Goal: Task Accomplishment & Management: Manage account settings

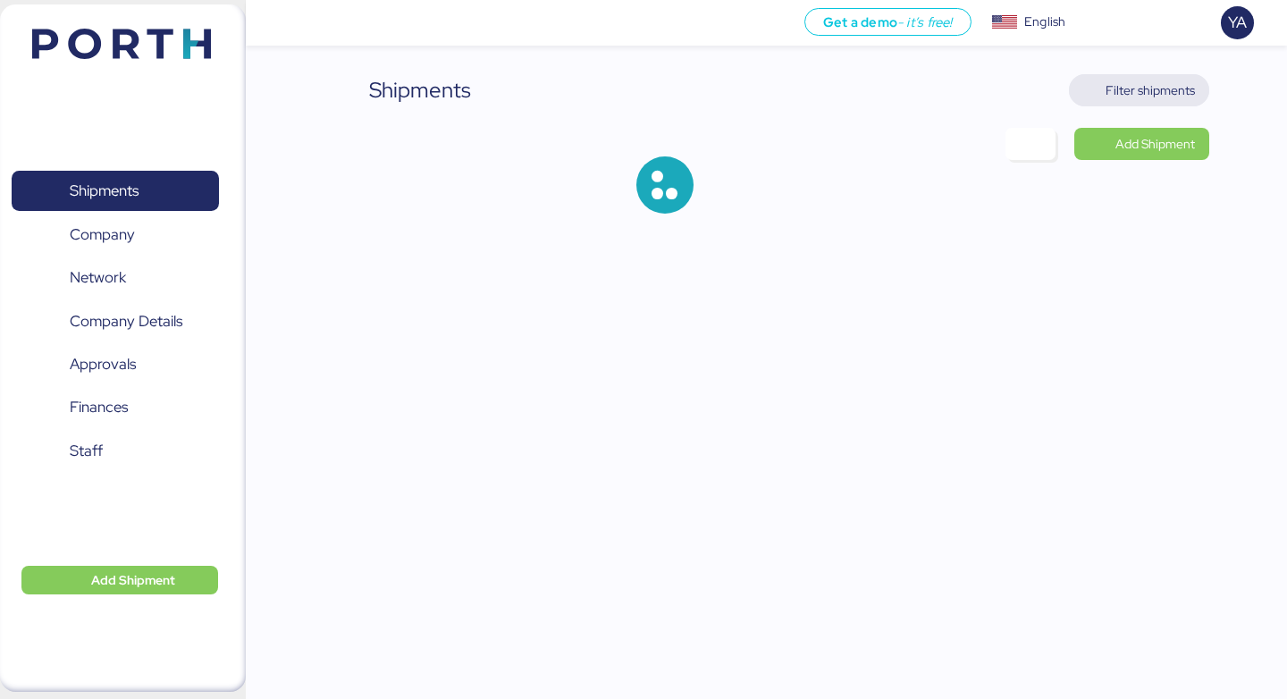
click at [1169, 101] on span "Filter shipments" at bounding box center [1140, 90] width 112 height 25
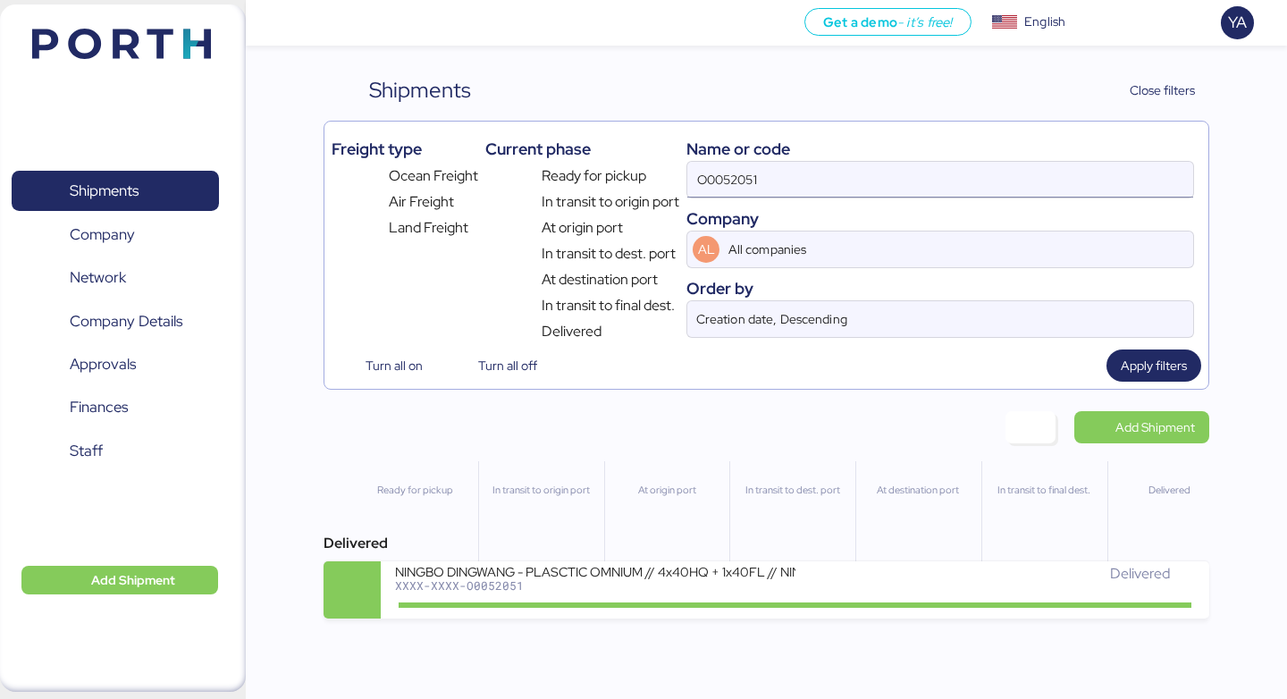
click at [1013, 182] on input "O0052051" at bounding box center [941, 180] width 506 height 36
paste input "1914"
type input "O0051914"
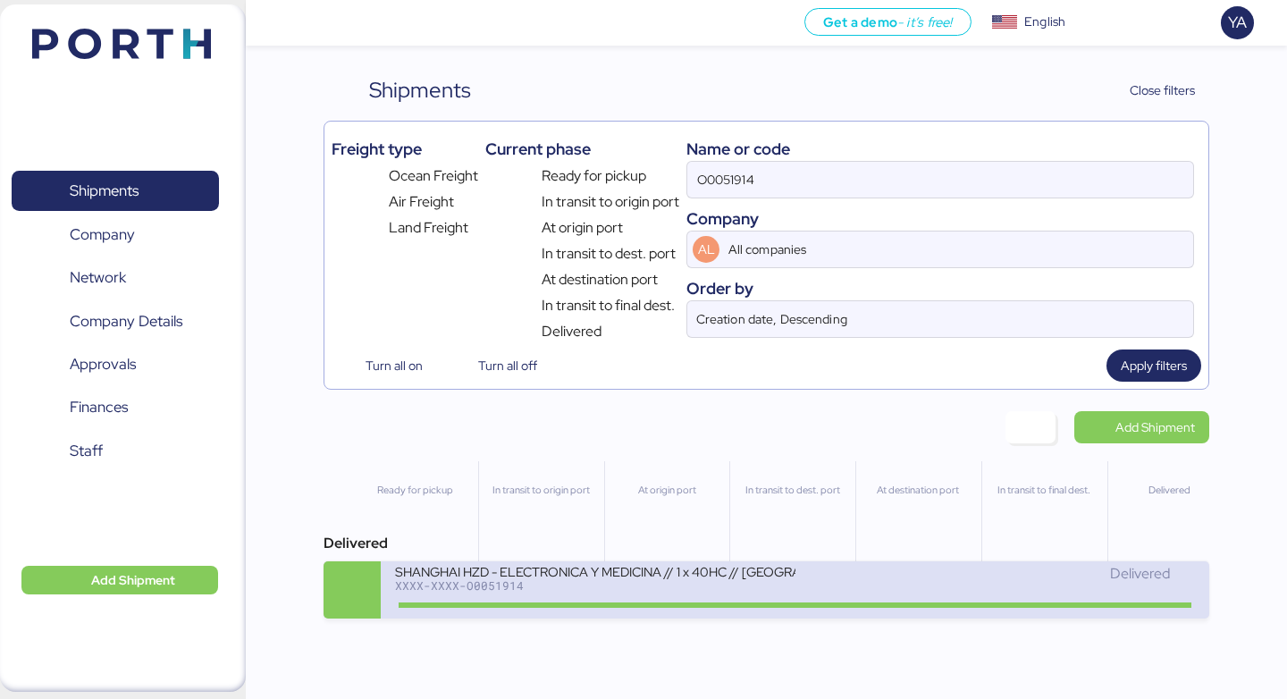
click at [645, 592] on div "XXXX-XXXX-O0051914" at bounding box center [595, 585] width 400 height 13
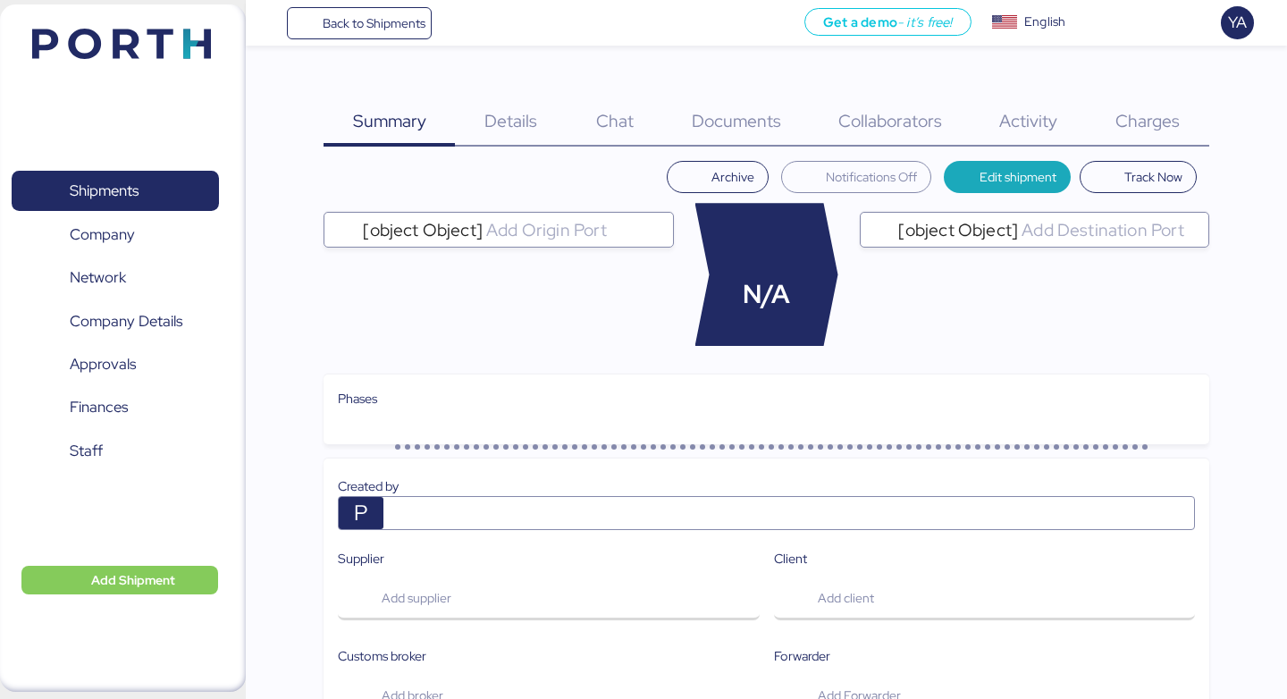
click at [1137, 106] on div "Charges 0" at bounding box center [1148, 110] width 122 height 72
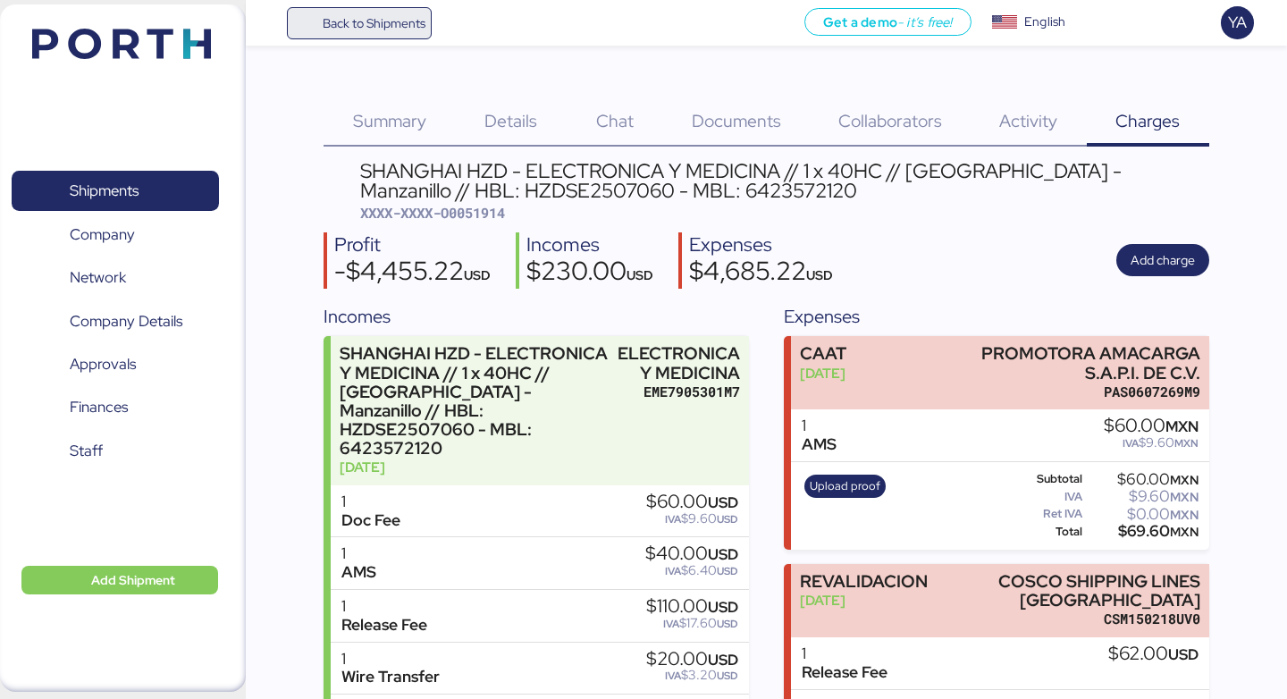
click at [405, 24] on span "Back to Shipments" at bounding box center [374, 23] width 103 height 21
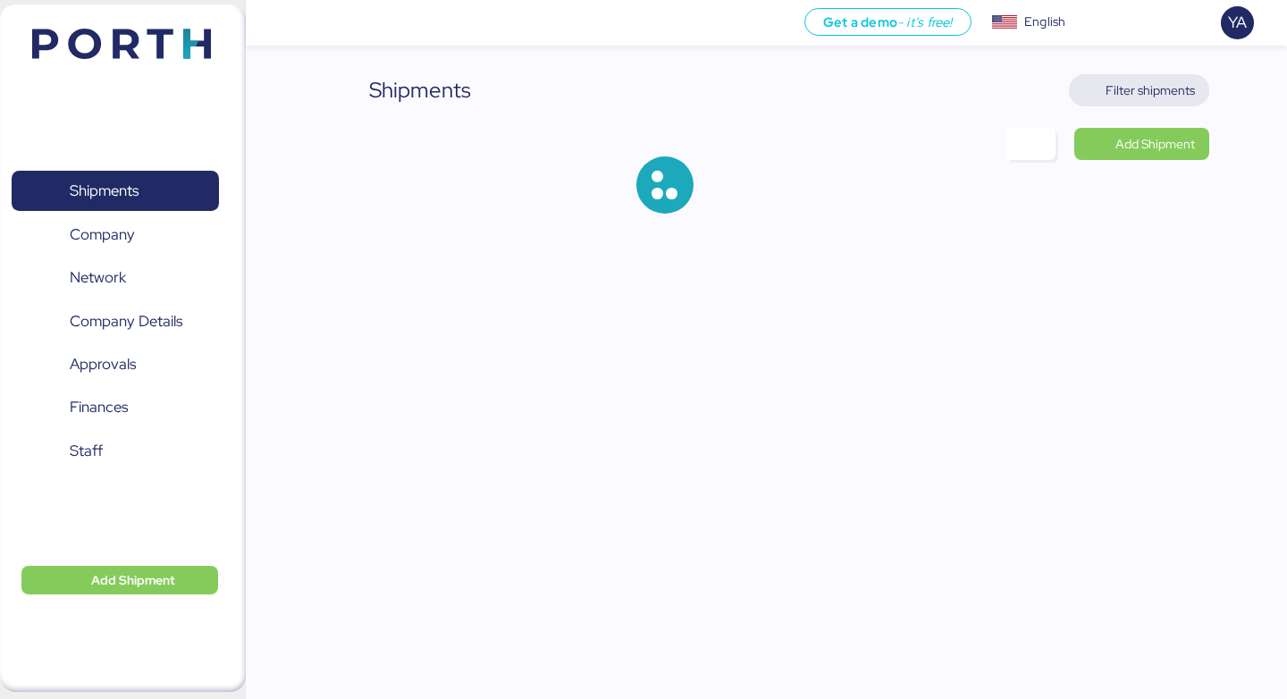
click at [1183, 100] on span "Filter shipments" at bounding box center [1150, 90] width 89 height 21
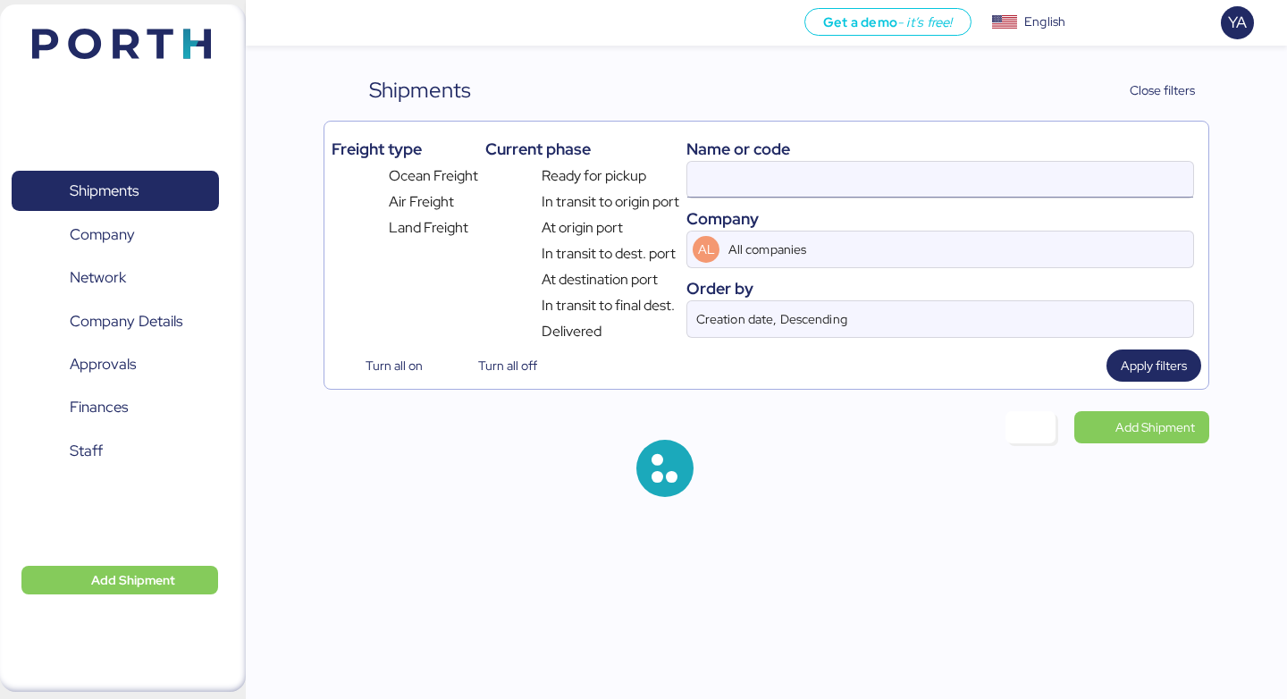
click at [986, 170] on input at bounding box center [941, 180] width 506 height 36
paste input "O0052051"
type input "O0051914"
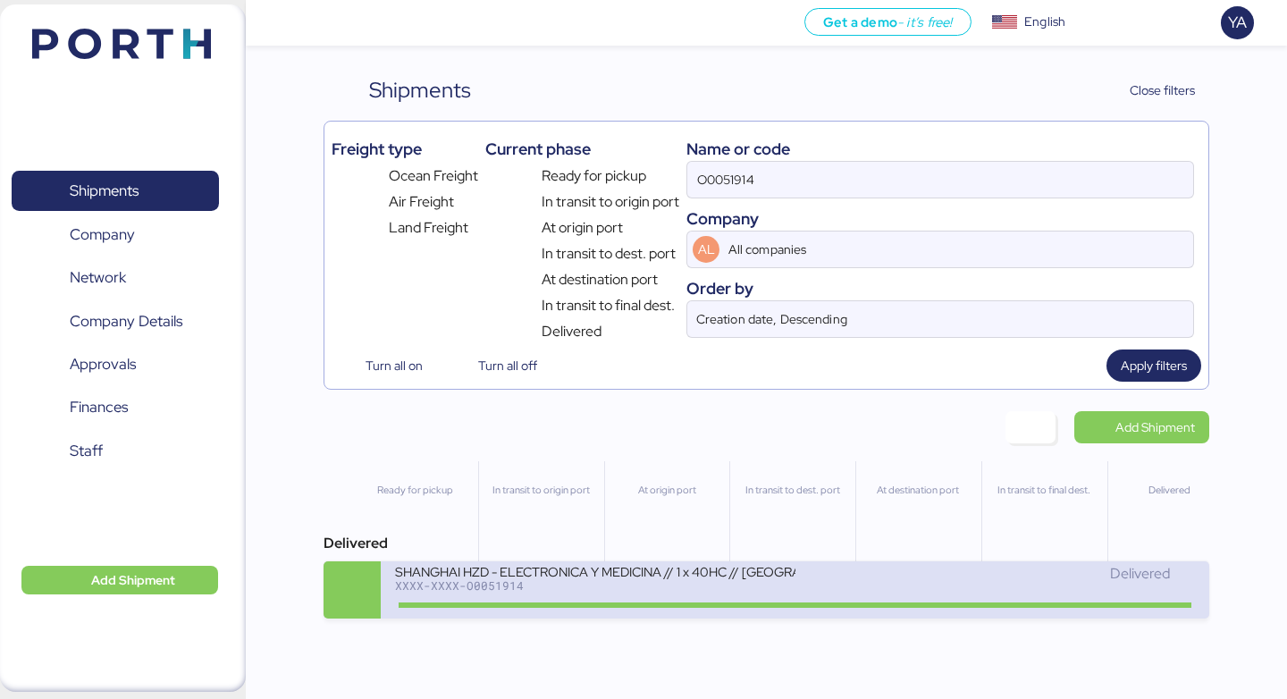
click at [755, 570] on div "SHANGHAI HZD - ELECTRONICA Y MEDICINA // 1 x 40HC // [GEOGRAPHIC_DATA] - Manzan…" at bounding box center [595, 570] width 400 height 15
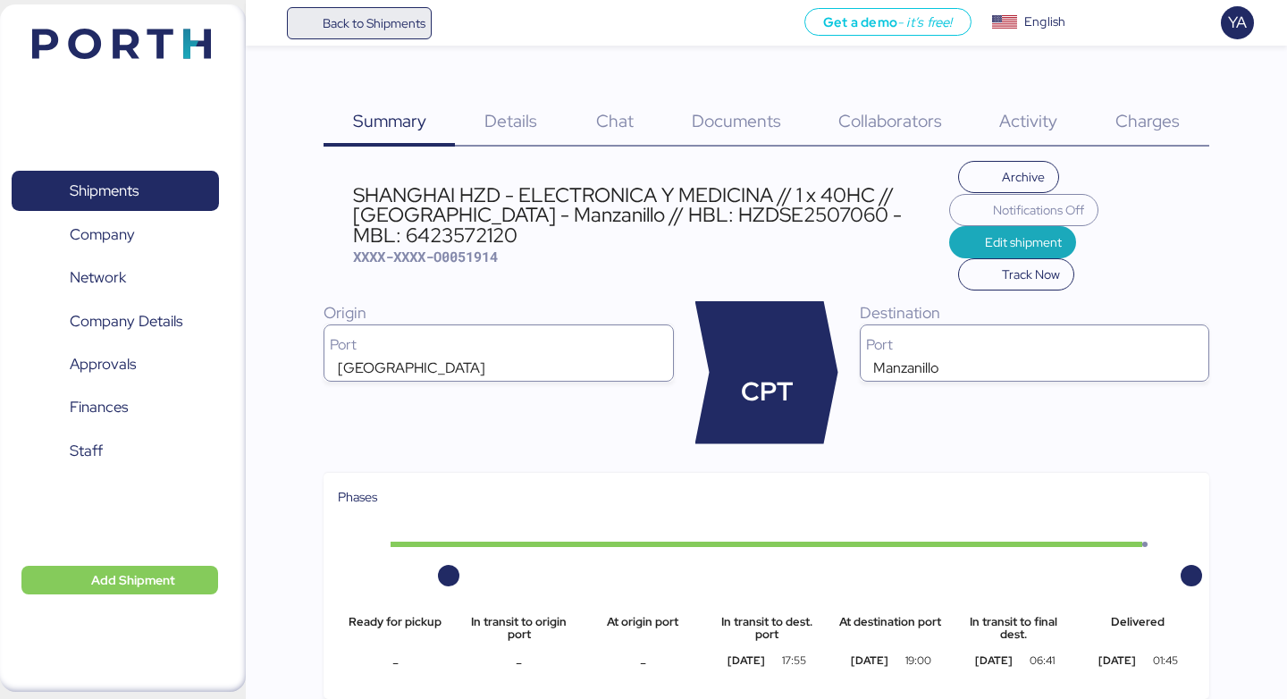
click at [392, 29] on span "Back to Shipments" at bounding box center [374, 23] width 103 height 21
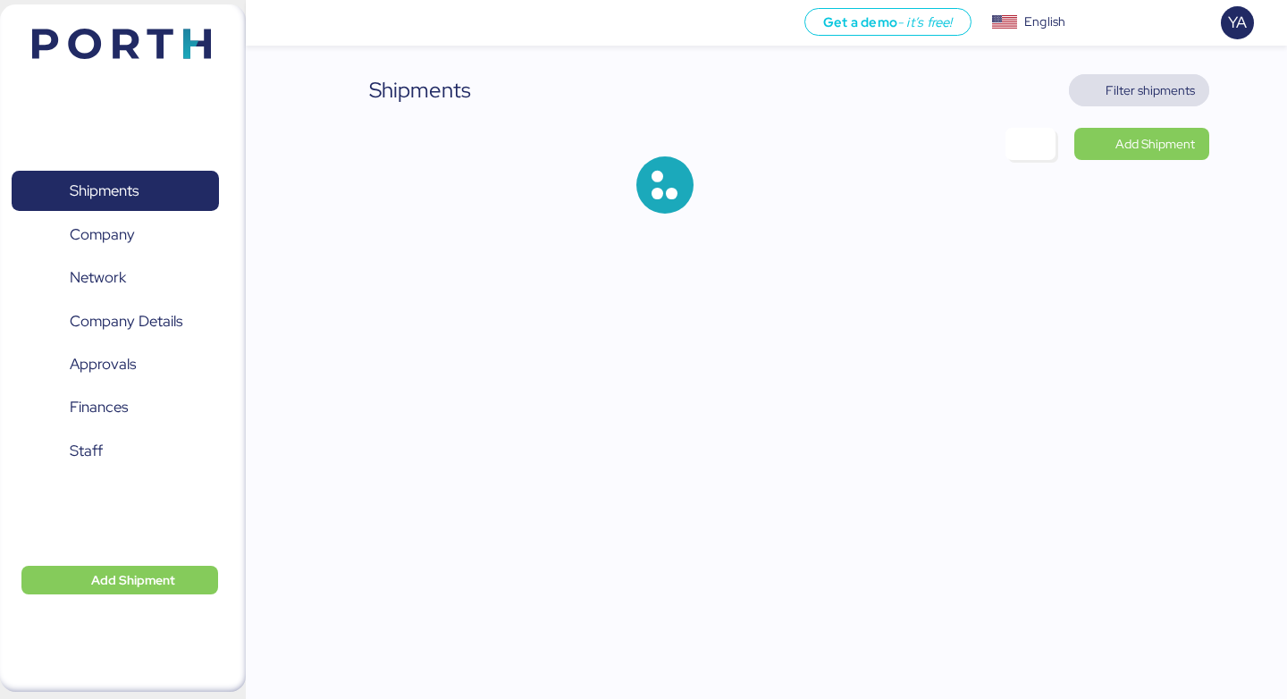
drag, startPoint x: 1143, startPoint y: 85, endPoint x: 1131, endPoint y: 92, distance: 14.4
click at [1144, 85] on span "Filter shipments" at bounding box center [1150, 90] width 89 height 21
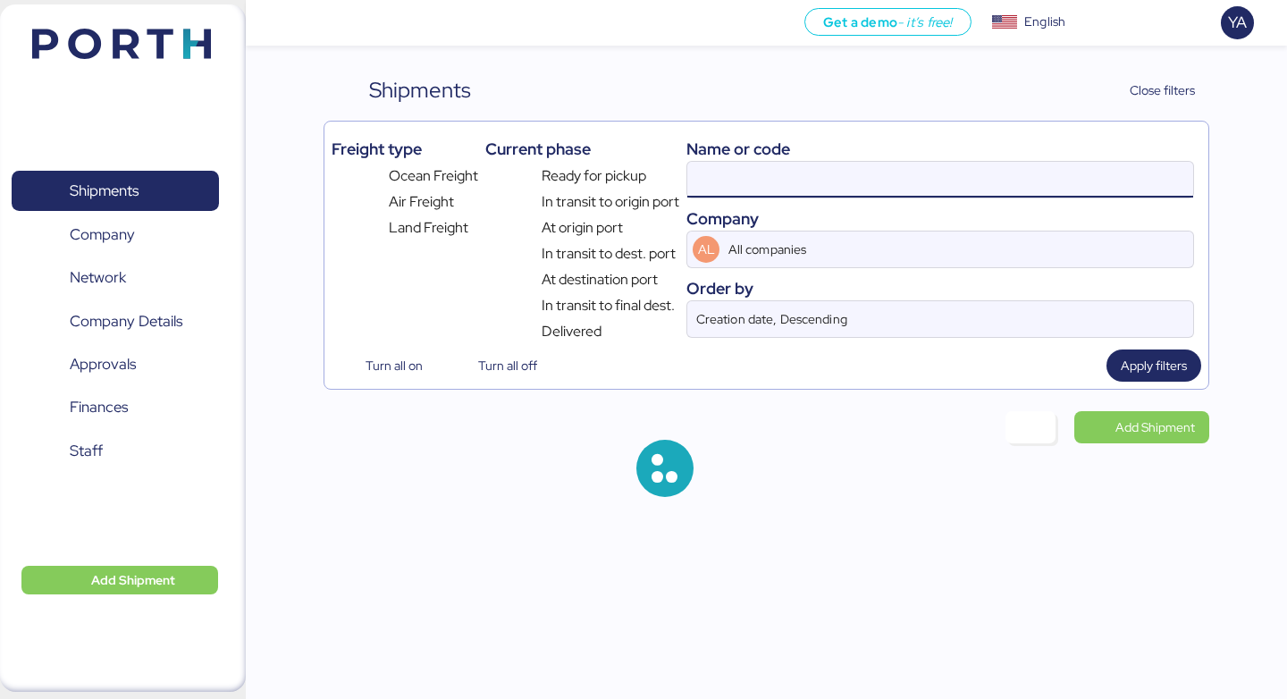
click at [946, 172] on input at bounding box center [941, 180] width 506 height 36
paste input "O0052051"
type input "O0052051"
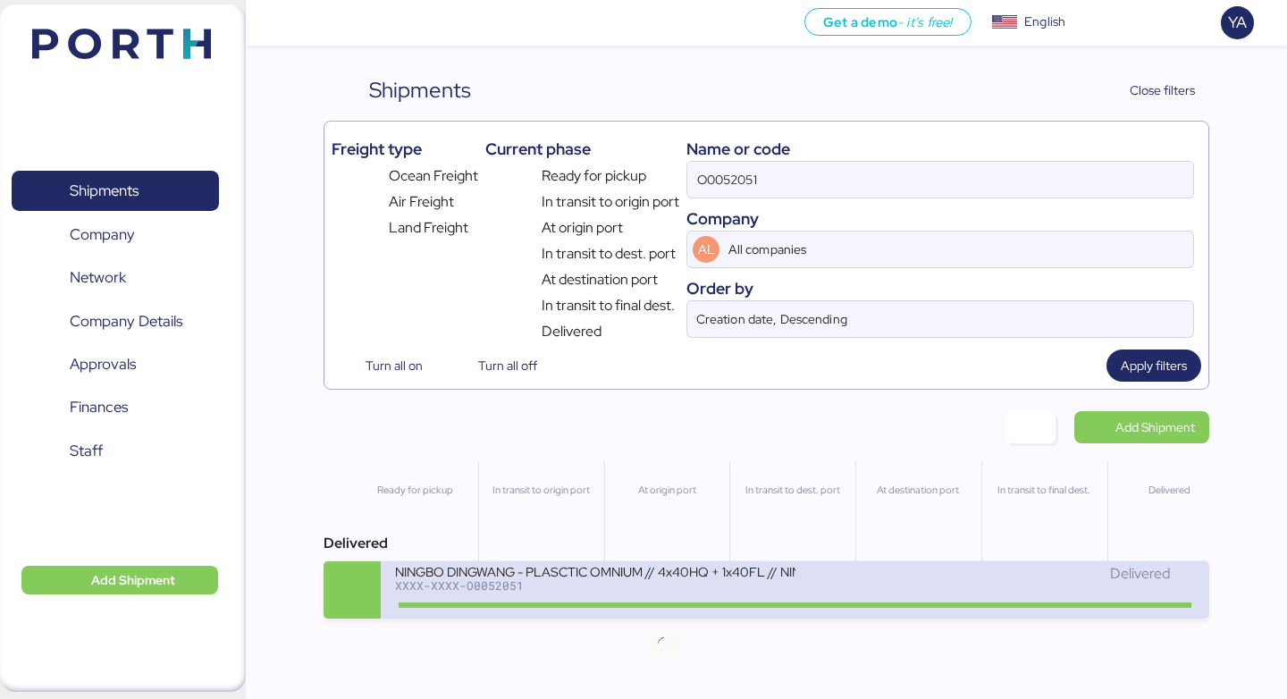
click at [697, 614] on icon at bounding box center [664, 605] width 86 height 20
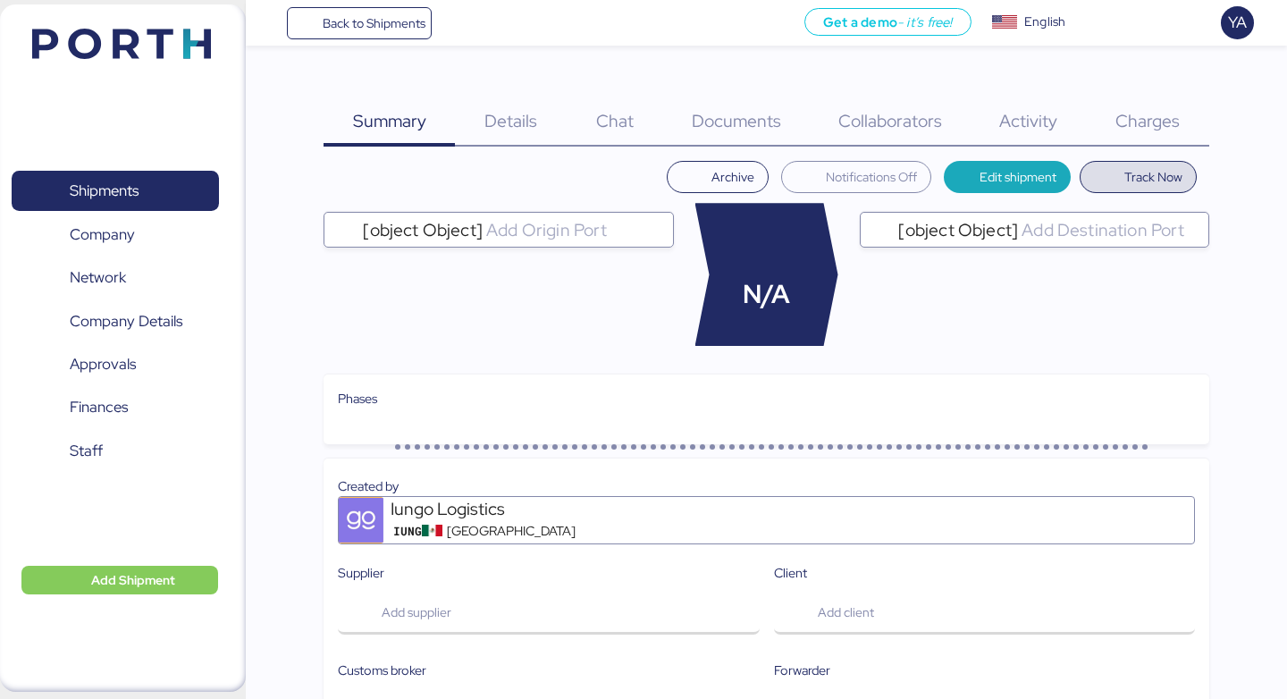
click at [1115, 166] on span "Track Now" at bounding box center [1138, 177] width 89 height 25
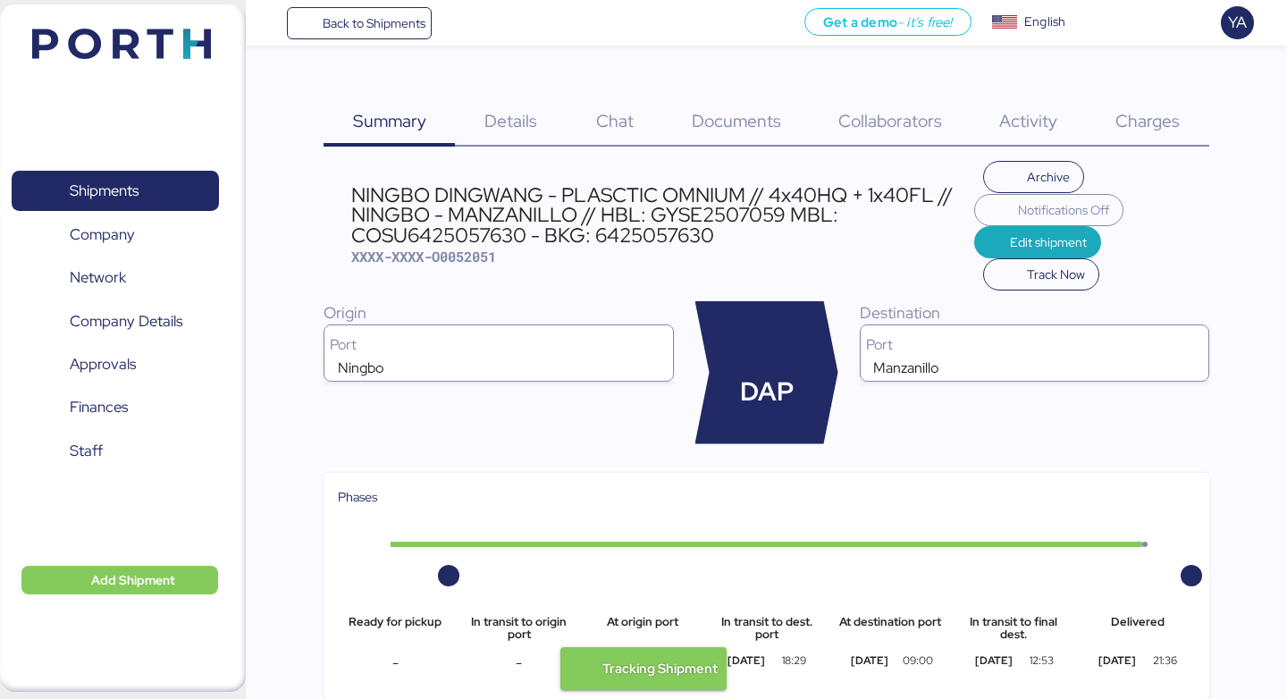
click at [1151, 94] on div "Charges 0" at bounding box center [1148, 110] width 122 height 72
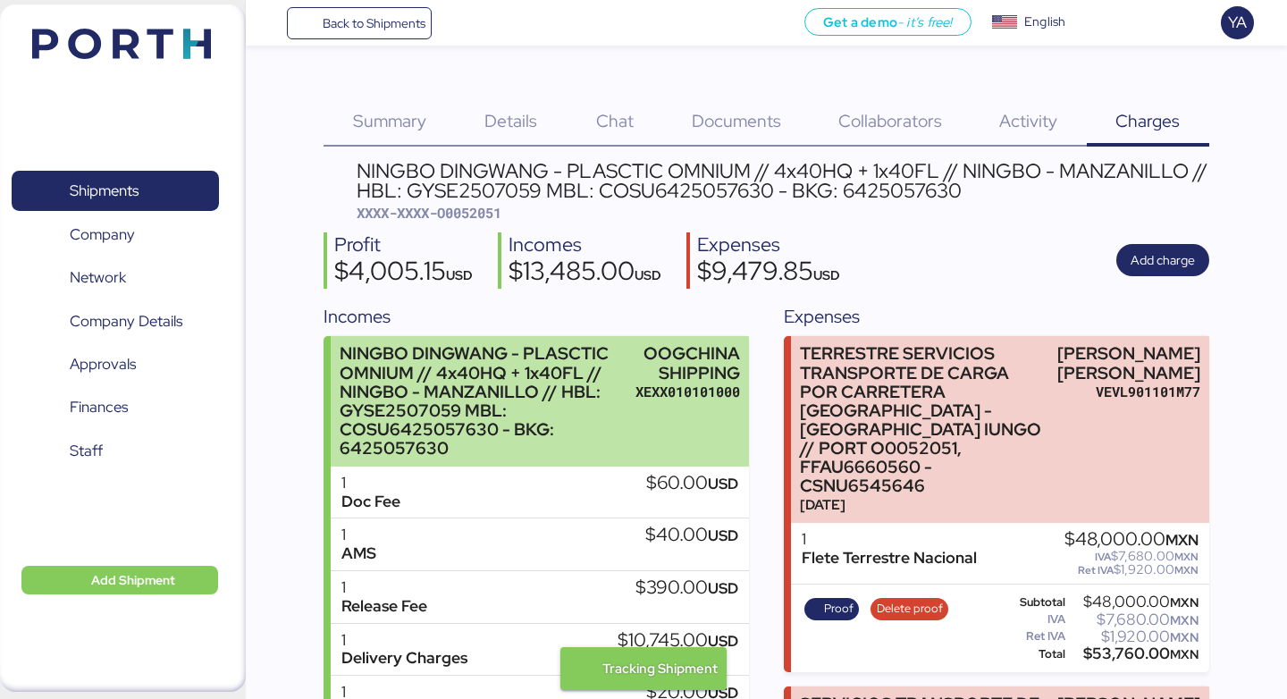
click at [627, 376] on div "NINGBO DINGWANG - PLASCTIC OMNIUM // 4x40HQ + 1x40FL // NINGBO - MANZANILLO // …" at bounding box center [540, 401] width 418 height 131
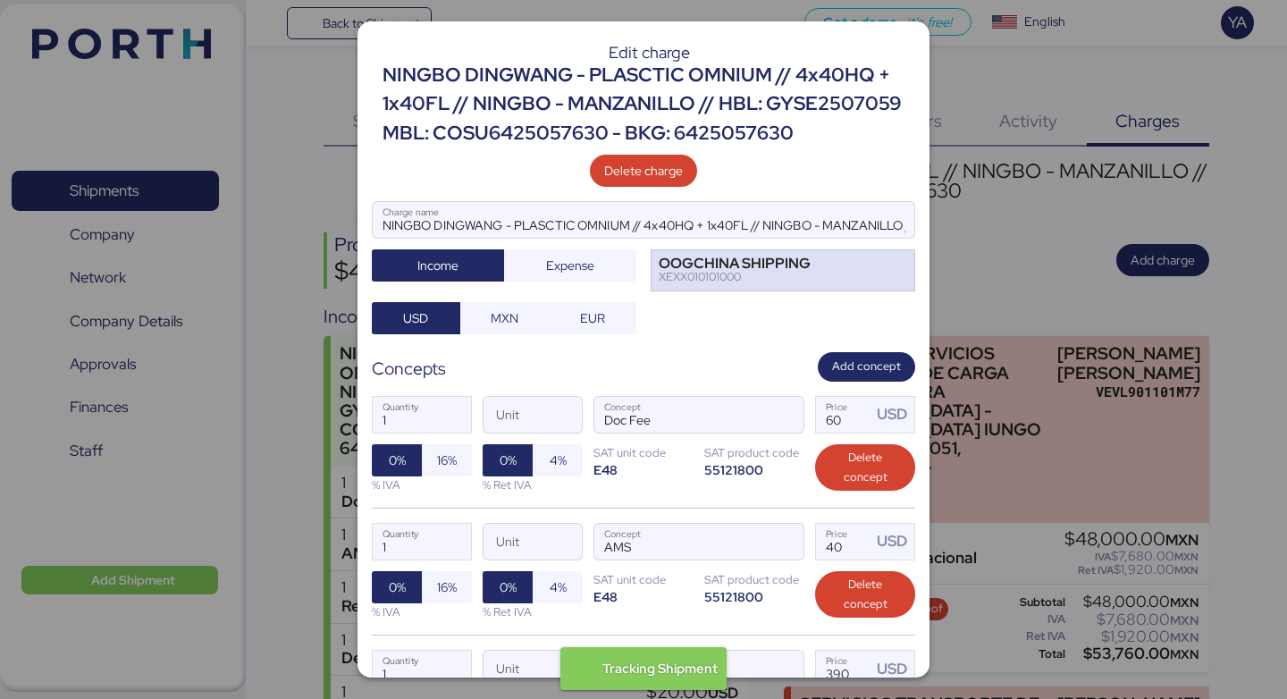
click at [819, 266] on div "OOGCHINA SHIPPING XEXX010101000" at bounding box center [783, 270] width 265 height 42
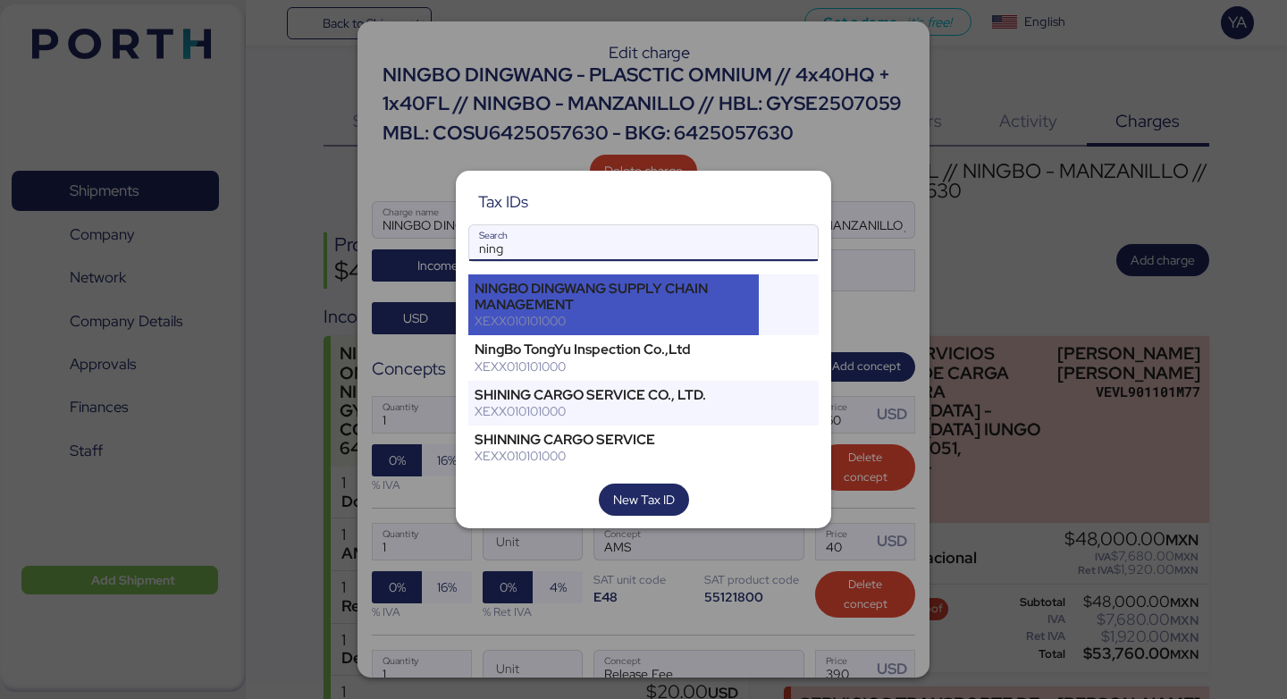
type input "ning"
click at [617, 295] on div "NINGBO DINGWANG SUPPLY CHAIN MANAGEMENT" at bounding box center [614, 297] width 278 height 32
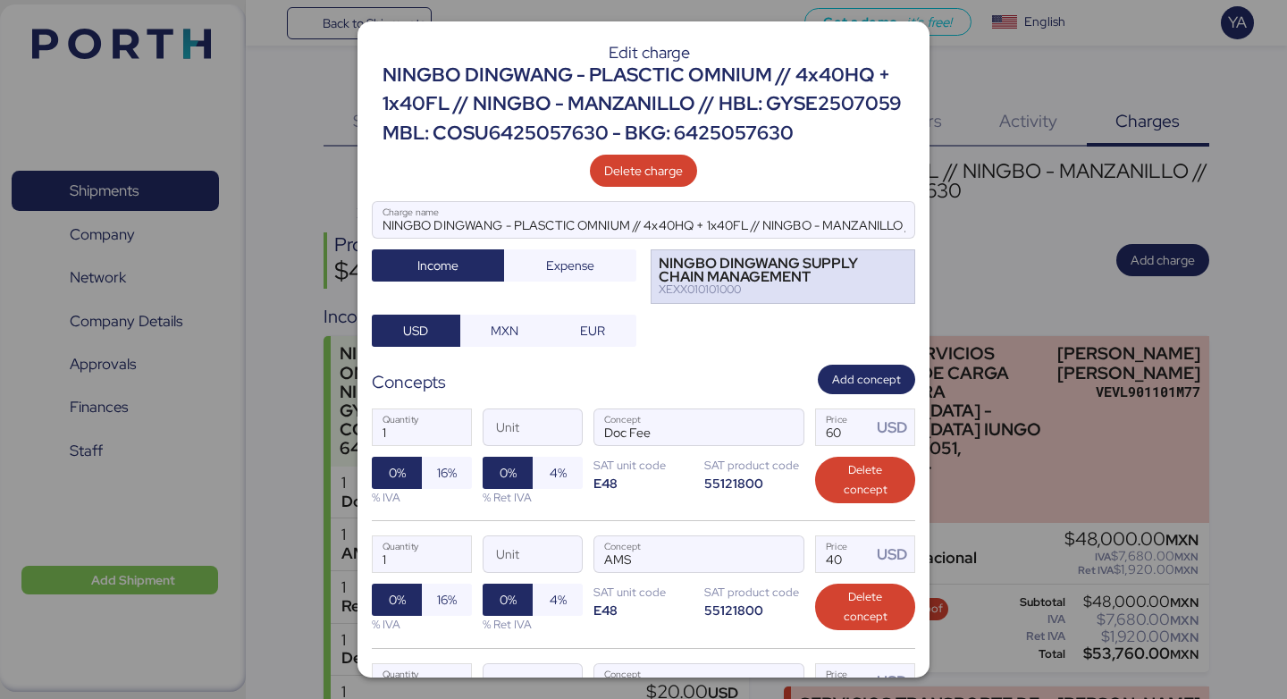
scroll to position [493, 0]
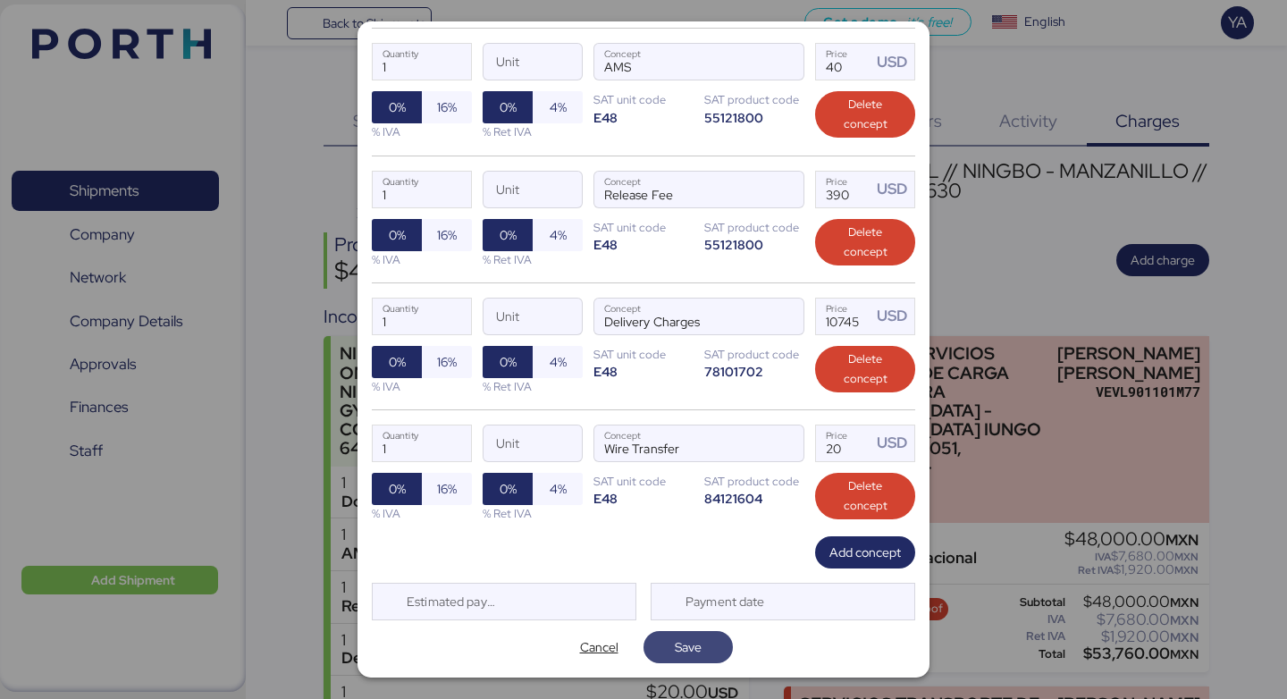
click at [684, 656] on span "Save" at bounding box center [688, 647] width 27 height 21
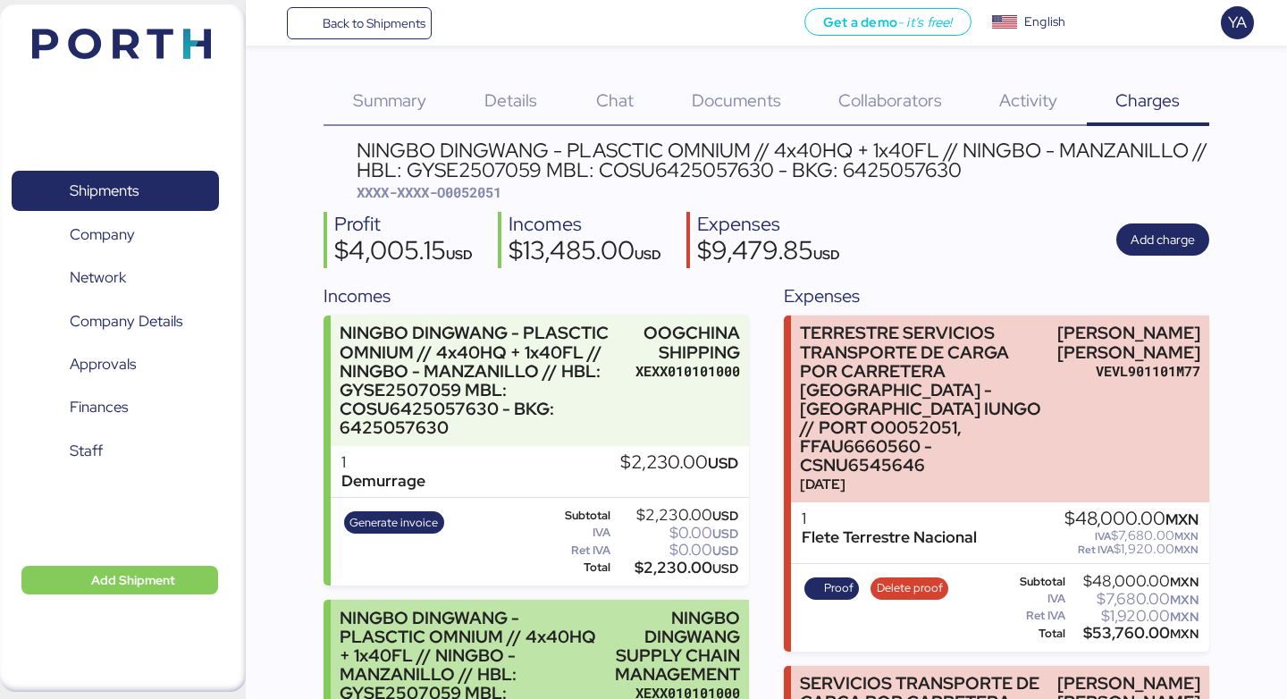
scroll to position [0, 0]
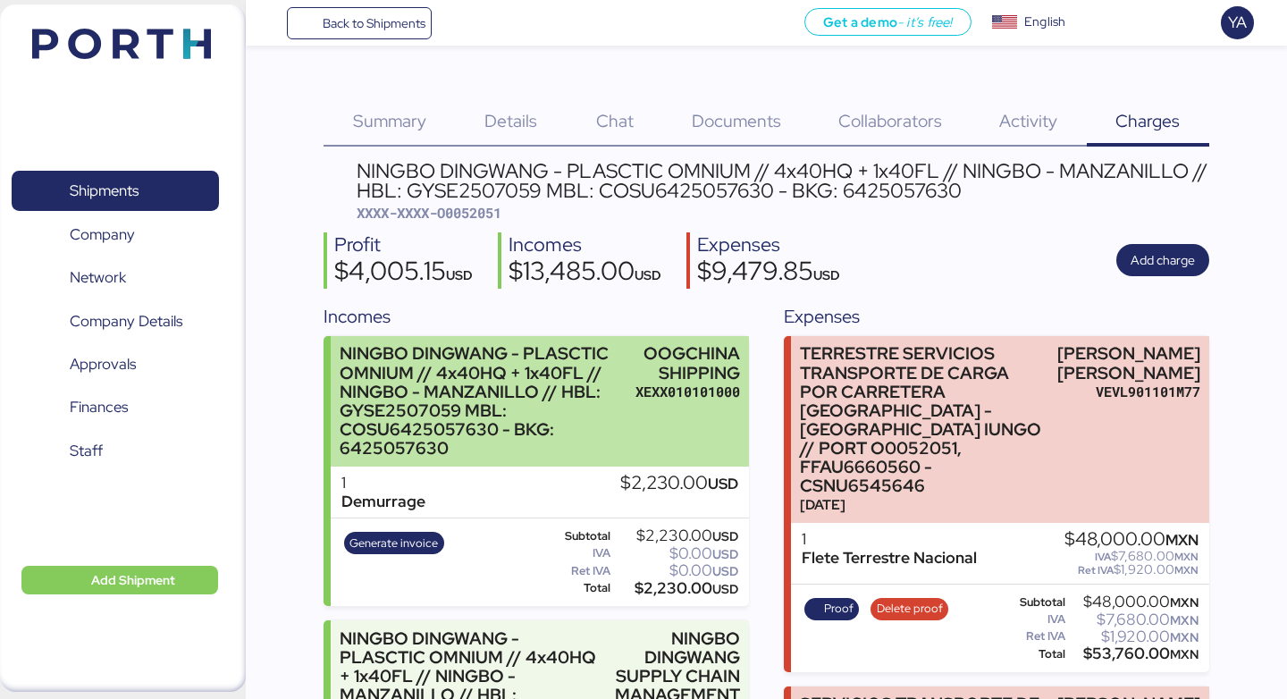
click at [666, 373] on div "OOGCHINA SHIPPING" at bounding box center [688, 363] width 105 height 38
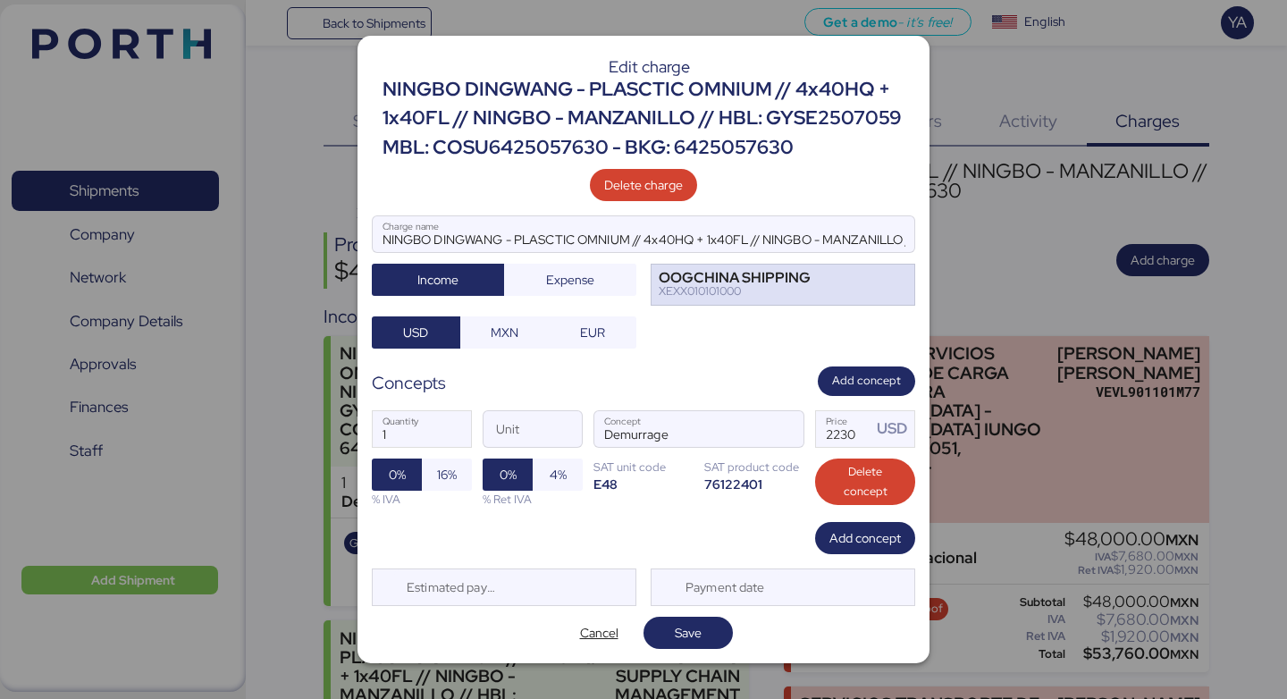
click at [825, 288] on div "OOGCHINA SHIPPING XEXX010101000" at bounding box center [783, 285] width 265 height 42
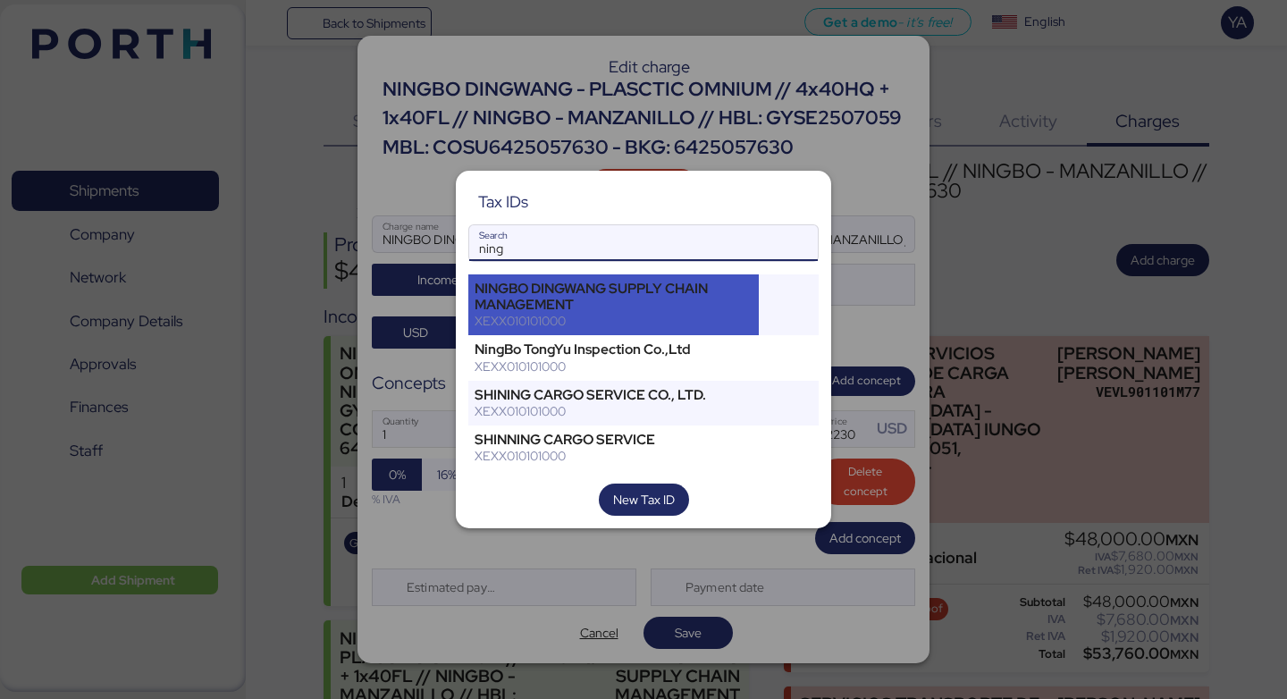
type input "ning"
click at [549, 314] on div "XEXX010101000" at bounding box center [614, 321] width 278 height 16
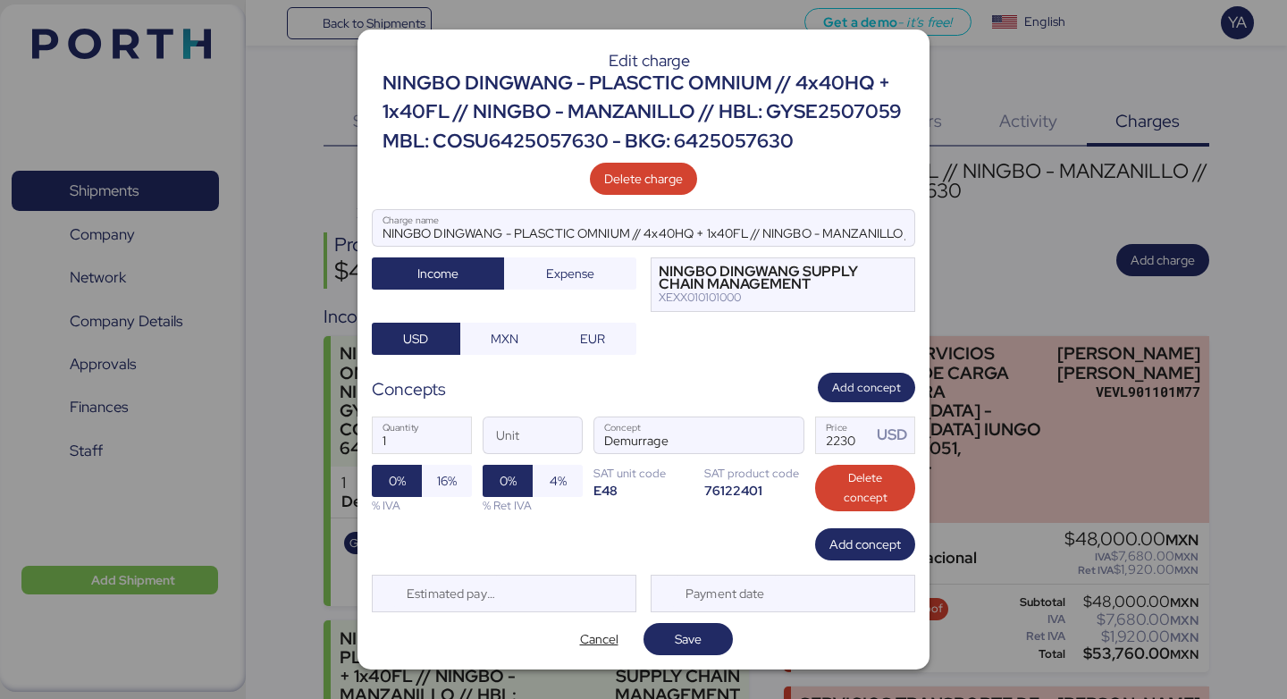
click at [666, 657] on div "Edit charge NINGBO DINGWANG - PLASCTIC OMNIUM // 4x40HQ + 1x40FL // NINGBO - MA…" at bounding box center [644, 350] width 572 height 640
click at [670, 647] on span "Save" at bounding box center [688, 639] width 61 height 25
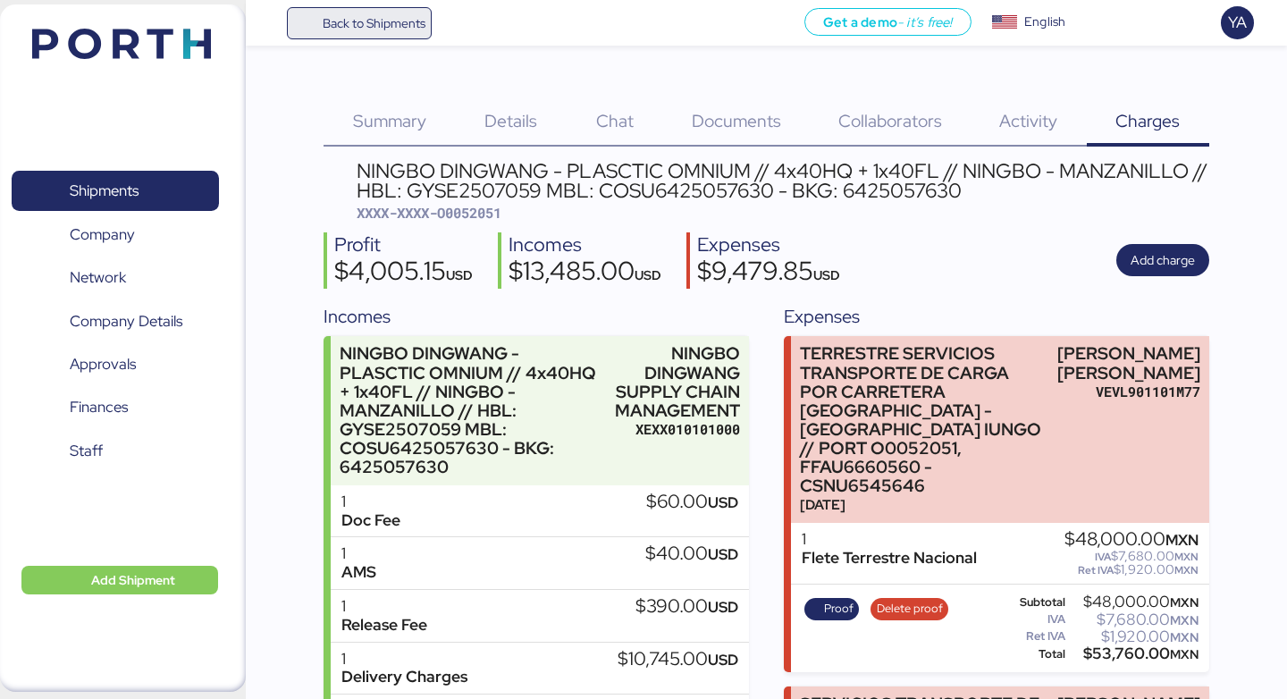
click at [370, 9] on span "Back to Shipments" at bounding box center [359, 23] width 133 height 32
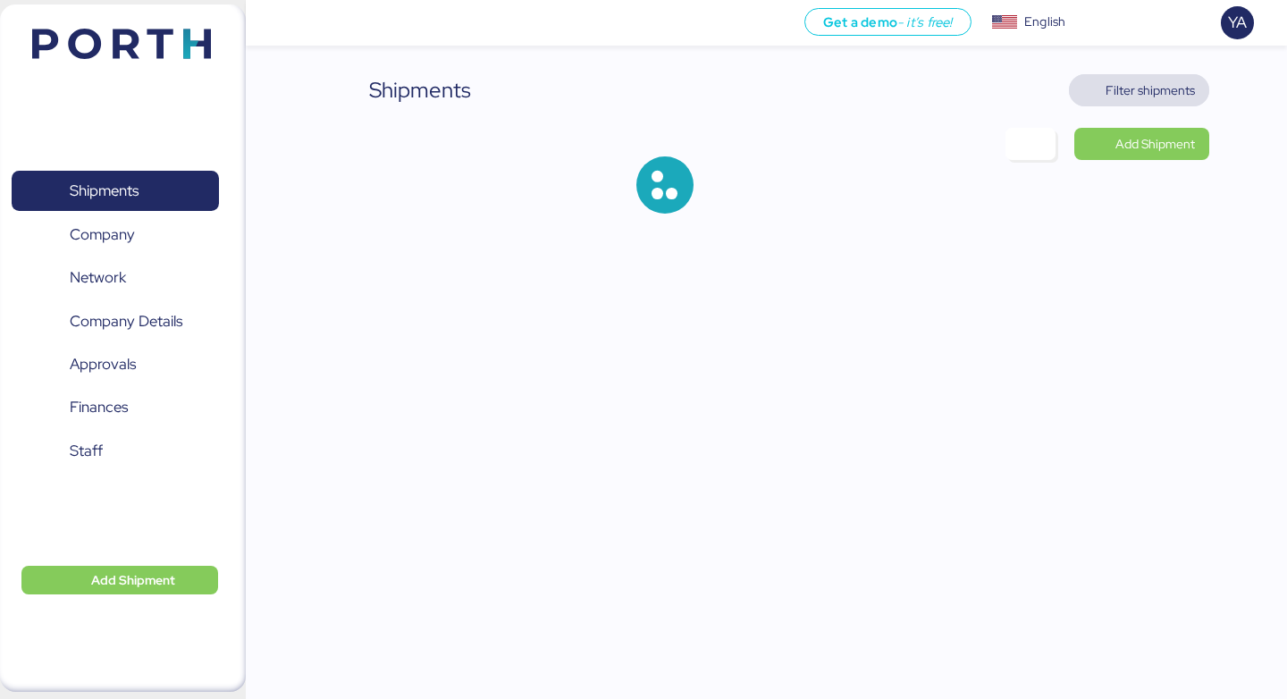
click at [1116, 89] on span "Filter shipments" at bounding box center [1150, 90] width 89 height 21
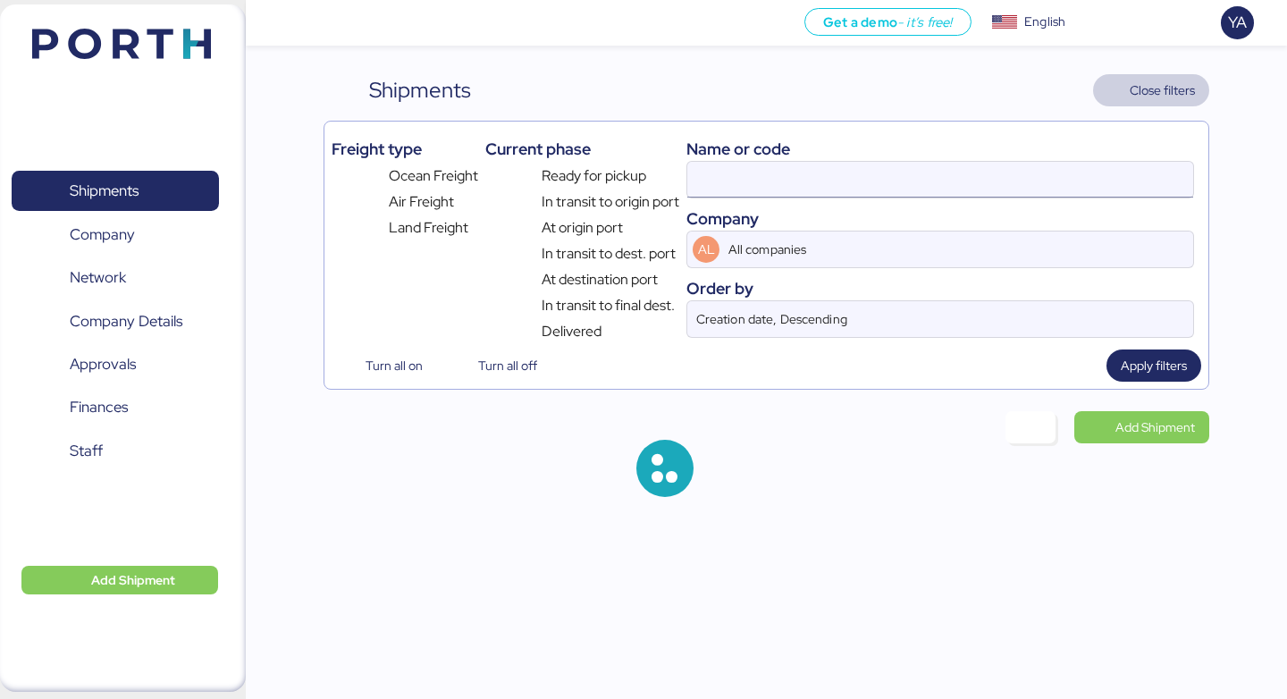
click at [905, 196] on input at bounding box center [941, 180] width 506 height 36
paste input "O0051914"
type input "O0051914"
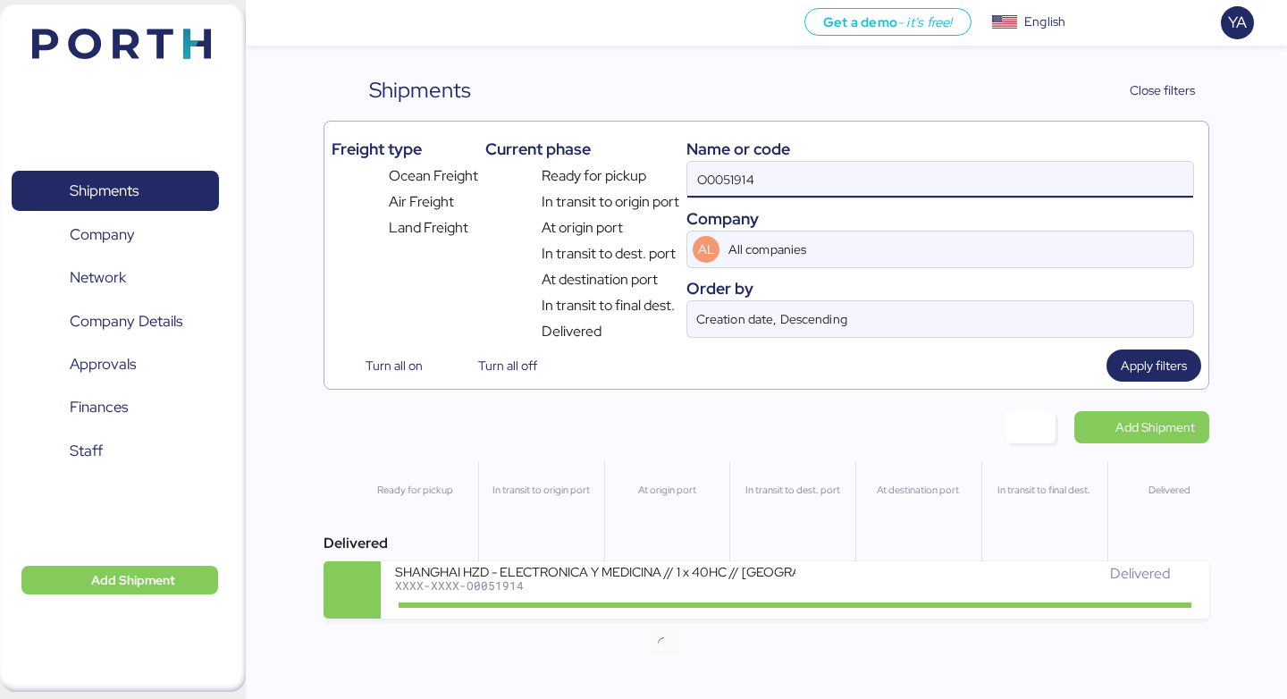
click at [649, 621] on div "Get a demo - it’s free! Get a demo English Inglés English YA Shipments 0 Compan…" at bounding box center [643, 349] width 1287 height 699
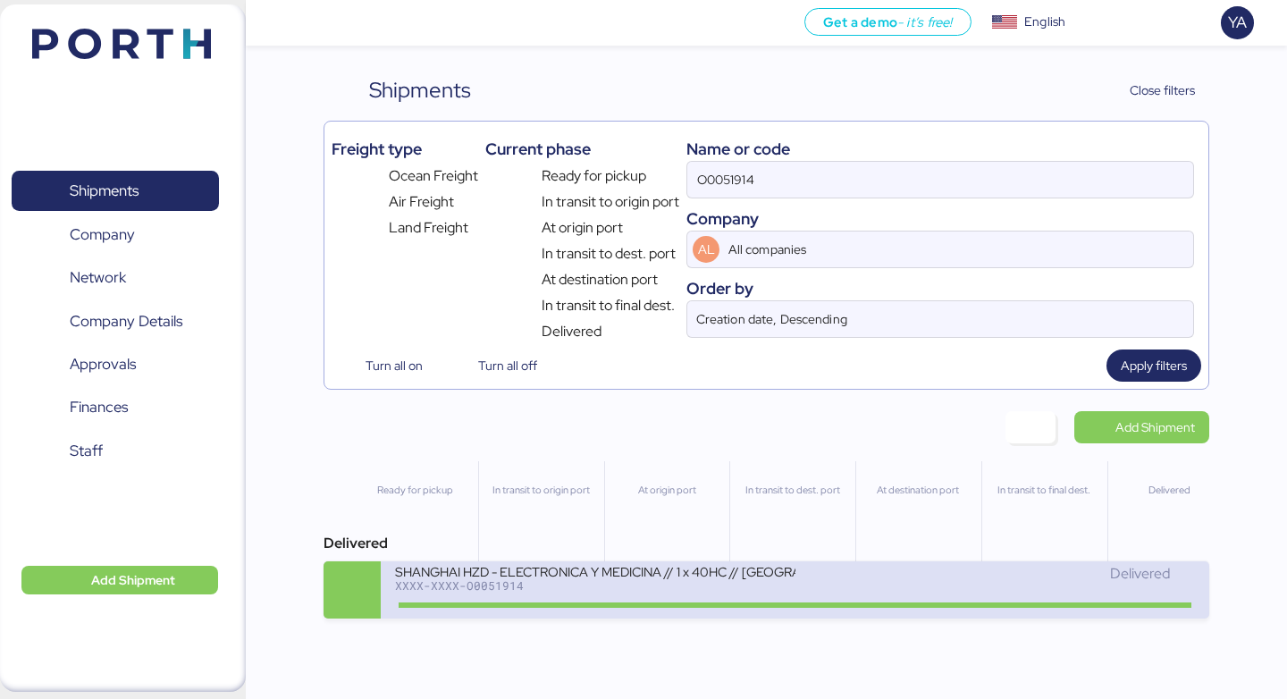
click at [649, 595] on div "SHANGHAI HZD - ELECTRONICA Y MEDICINA // 1 x 40HC // [GEOGRAPHIC_DATA] - Manzan…" at bounding box center [595, 582] width 400 height 38
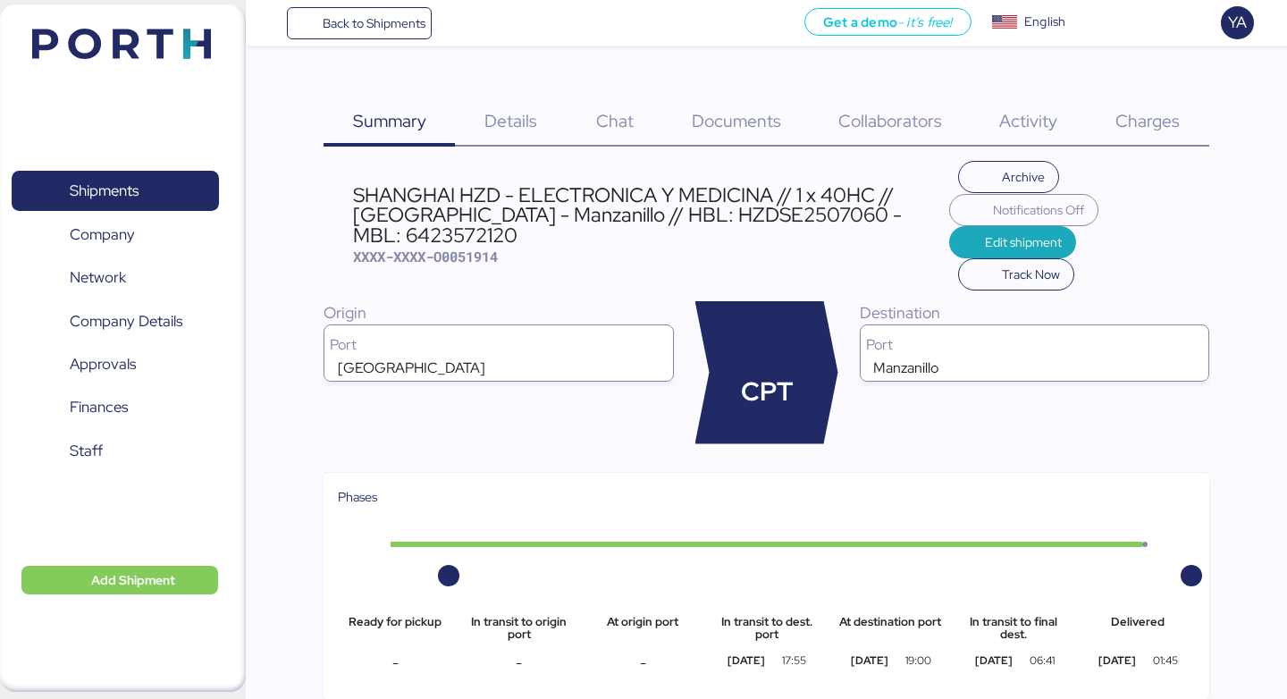
click at [1138, 118] on span "Charges" at bounding box center [1148, 120] width 64 height 23
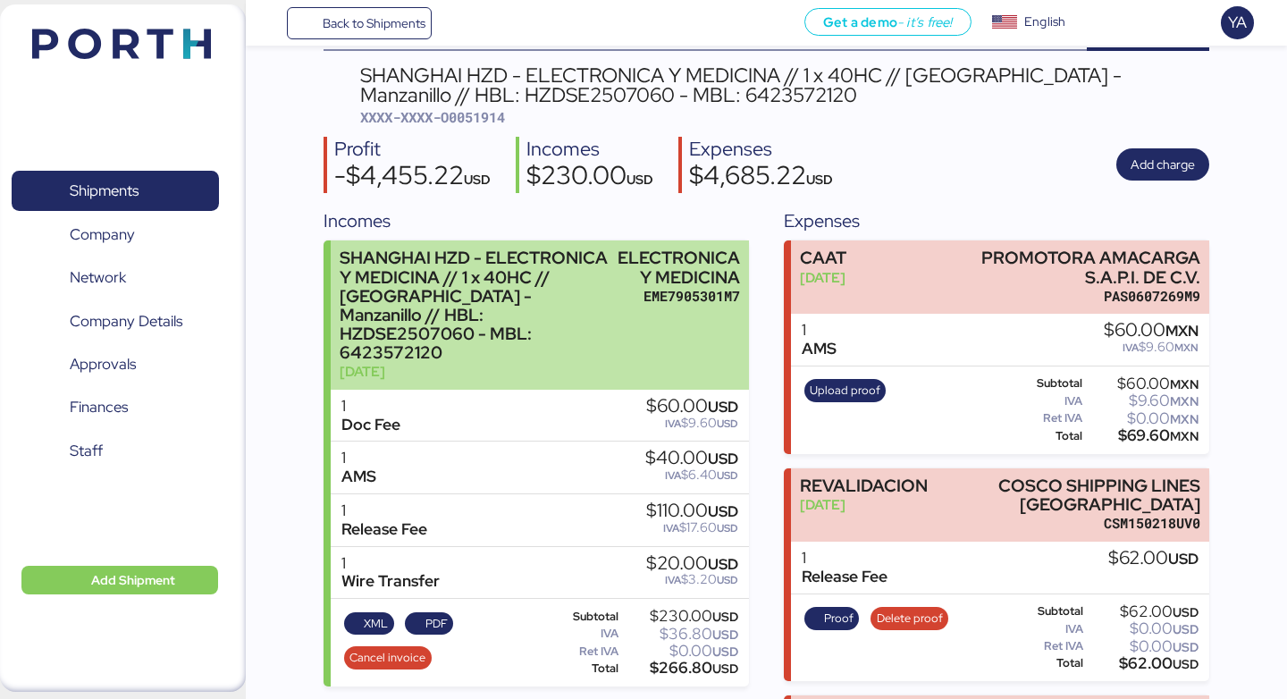
scroll to position [97, 0]
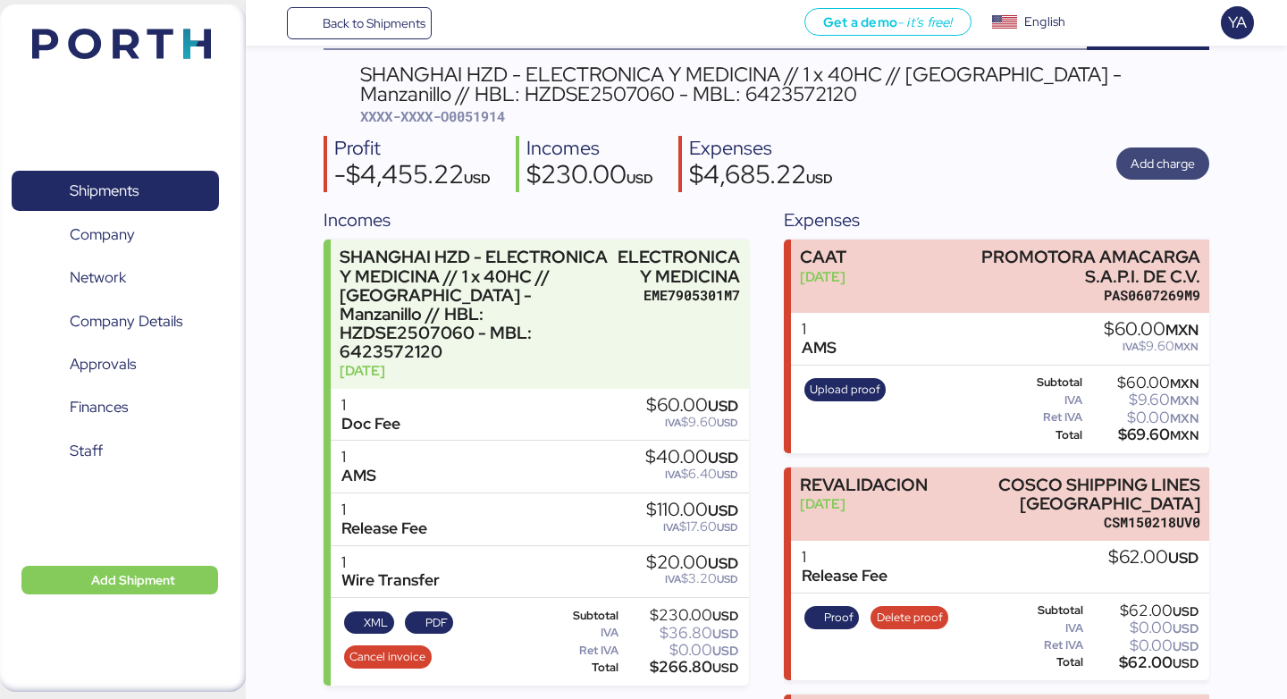
click at [1145, 168] on span "Add charge" at bounding box center [1163, 163] width 64 height 21
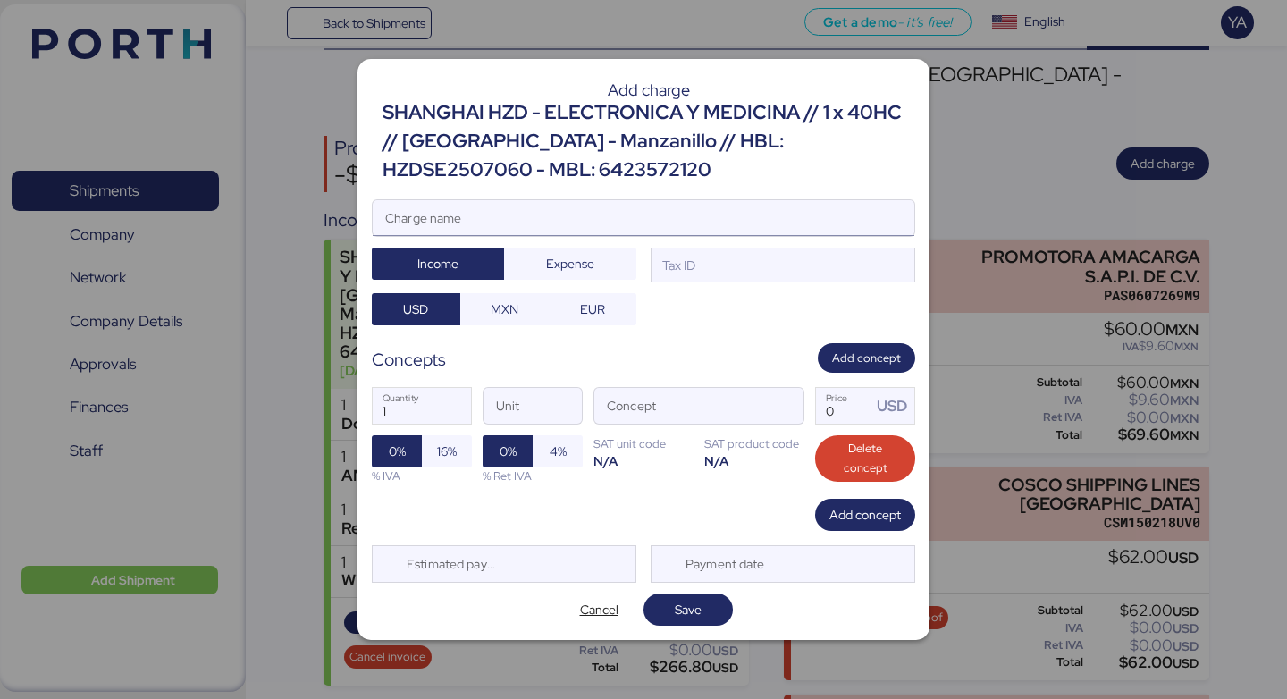
scroll to position [0, 0]
click at [578, 114] on div "SHANGHAI HZD - ELECTRONICA Y MEDICINA // 1 x 40HC // [GEOGRAPHIC_DATA] - Manzan…" at bounding box center [649, 141] width 533 height 87
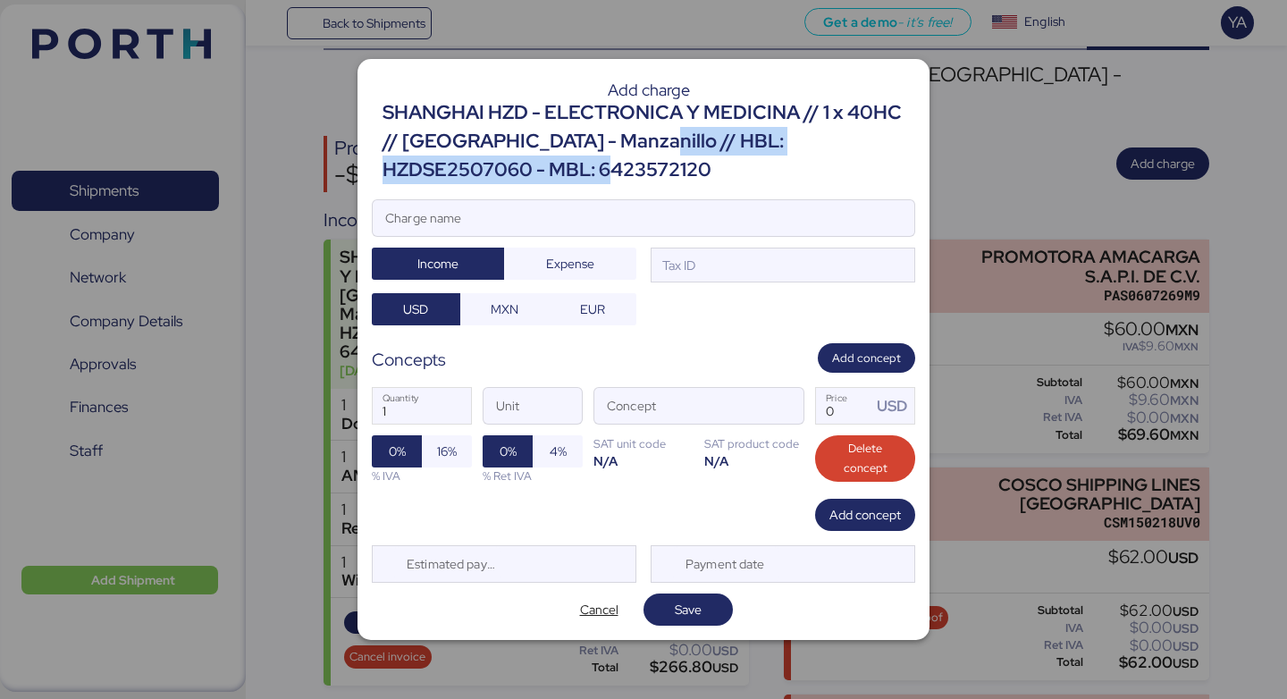
drag, startPoint x: 645, startPoint y: 162, endPoint x: 624, endPoint y: 139, distance: 31.6
click at [624, 139] on div "SHANGHAI HZD - ELECTRONICA Y MEDICINA // 1 x 40HC // [GEOGRAPHIC_DATA] - Manzan…" at bounding box center [649, 141] width 533 height 87
copy div "HBL: HZDSE2507060 - MBL: 6423572120"
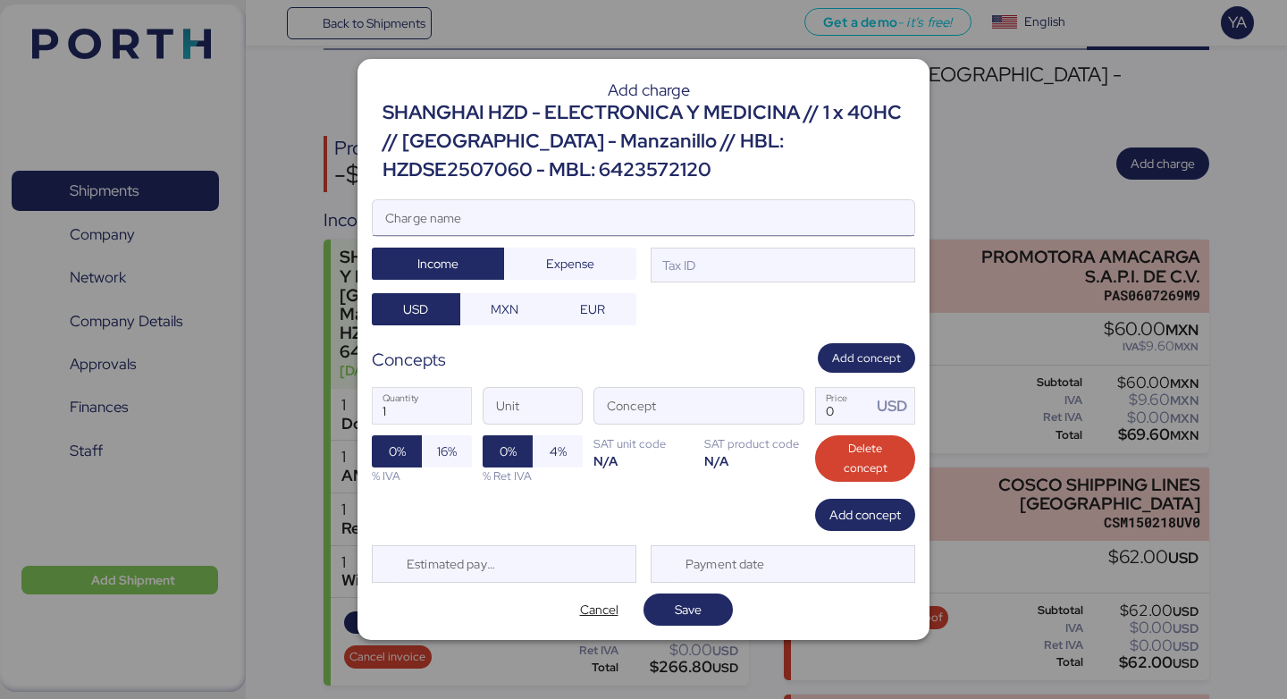
click at [539, 234] on input "Charge name" at bounding box center [644, 218] width 542 height 36
paste input "HBL: HZDSE2507060 - MBL: 6423572120"
click at [453, 221] on input "Demurrage HBL: HZDSE2507060 - MBL: 6423572120" at bounding box center [644, 218] width 542 height 36
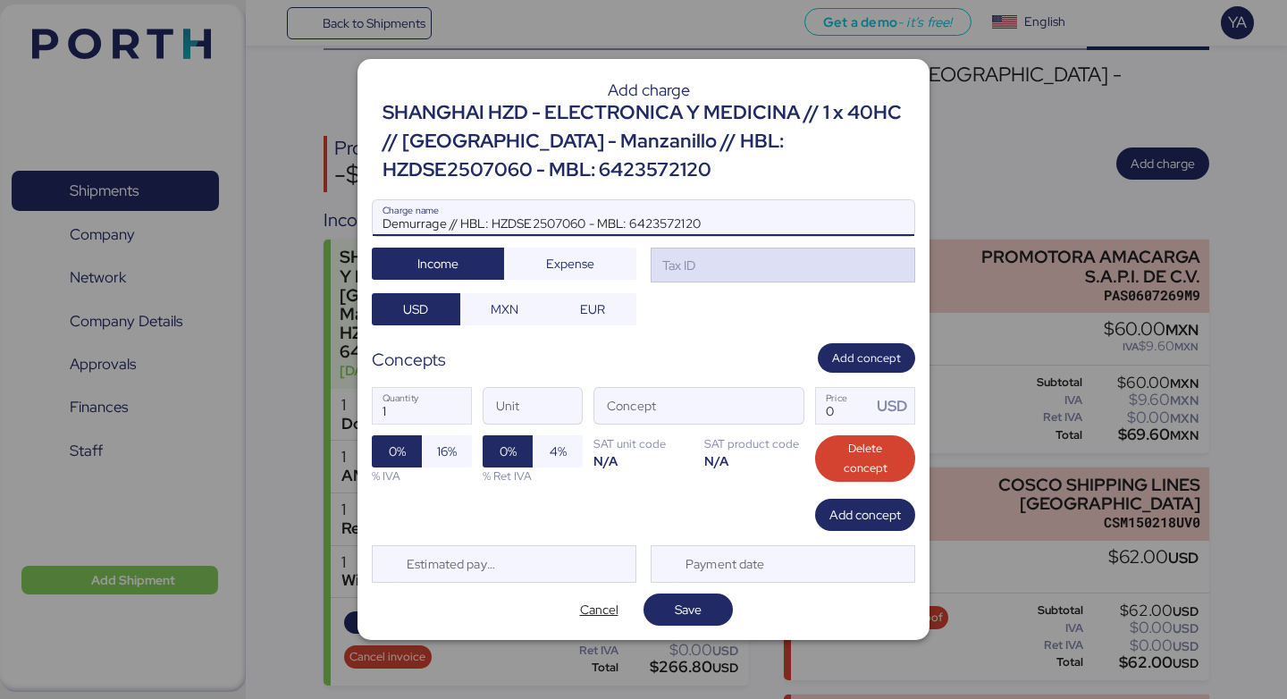
type input "Demurrage // HBL: HZDSE2507060 - MBL: 6423572120"
click at [728, 263] on div "Tax ID" at bounding box center [783, 266] width 265 height 36
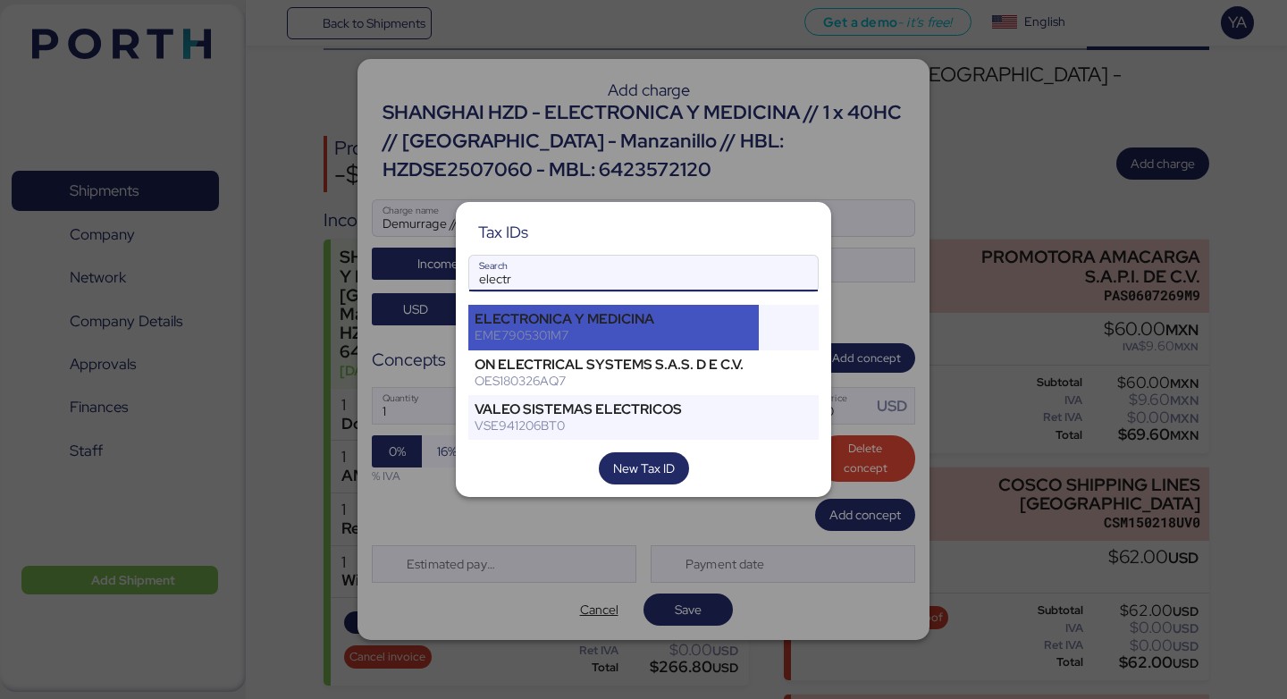
type input "electr"
click at [703, 317] on div "ELECTRONICA Y MEDICINA" at bounding box center [614, 319] width 278 height 16
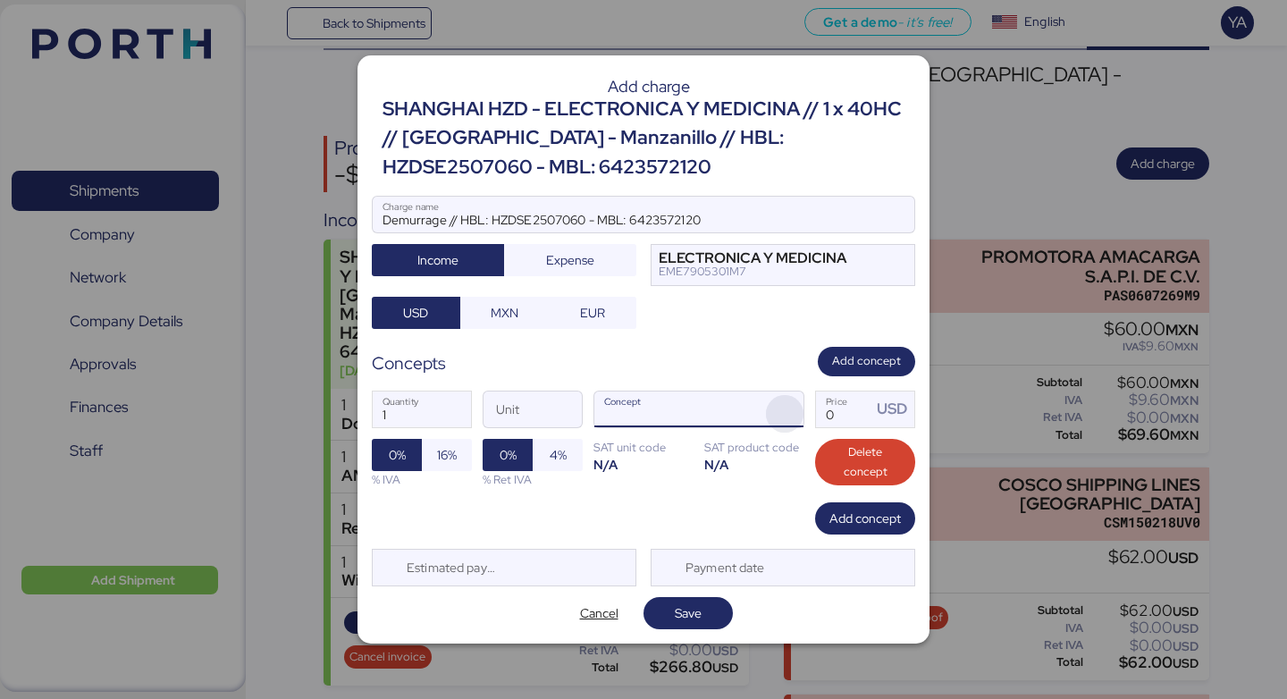
click at [783, 419] on span "button" at bounding box center [785, 414] width 38 height 38
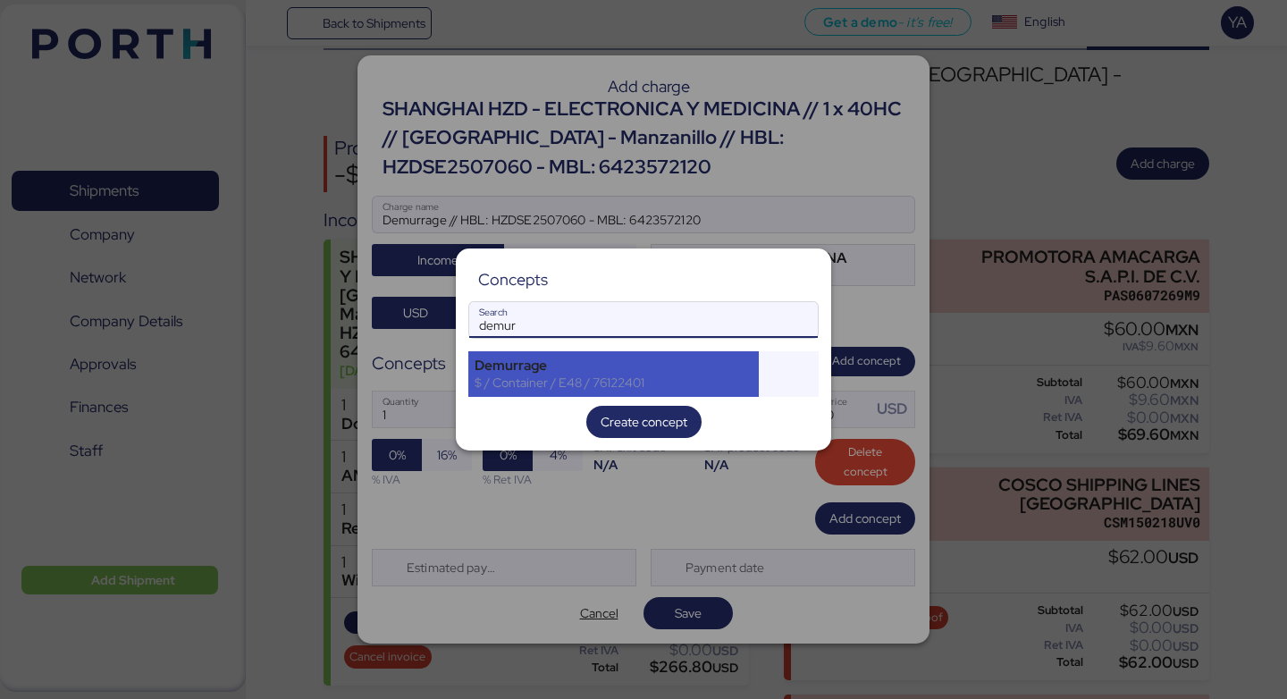
type input "demur"
click at [613, 388] on div "$ / Container / E48 / 76122401" at bounding box center [614, 383] width 278 height 16
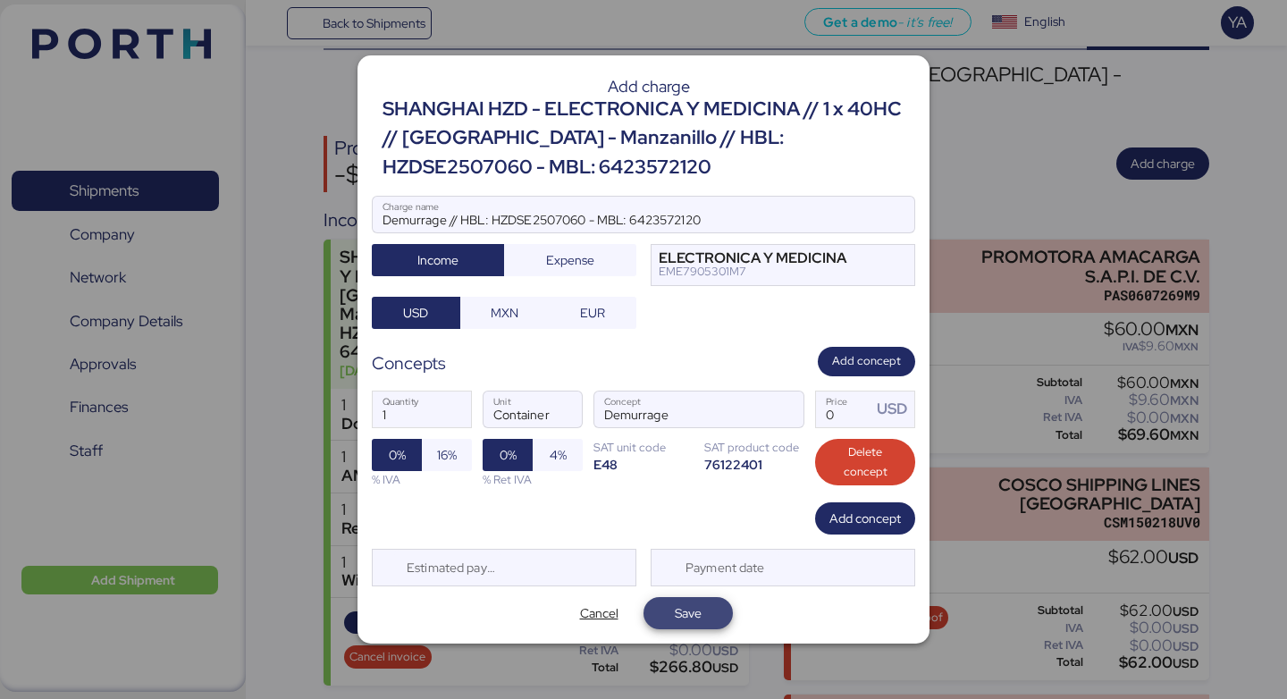
click at [693, 624] on span "Save" at bounding box center [688, 613] width 61 height 25
click at [846, 416] on input "Price USD" at bounding box center [843, 410] width 55 height 36
type input "1"
click at [696, 603] on span "Save" at bounding box center [688, 613] width 27 height 21
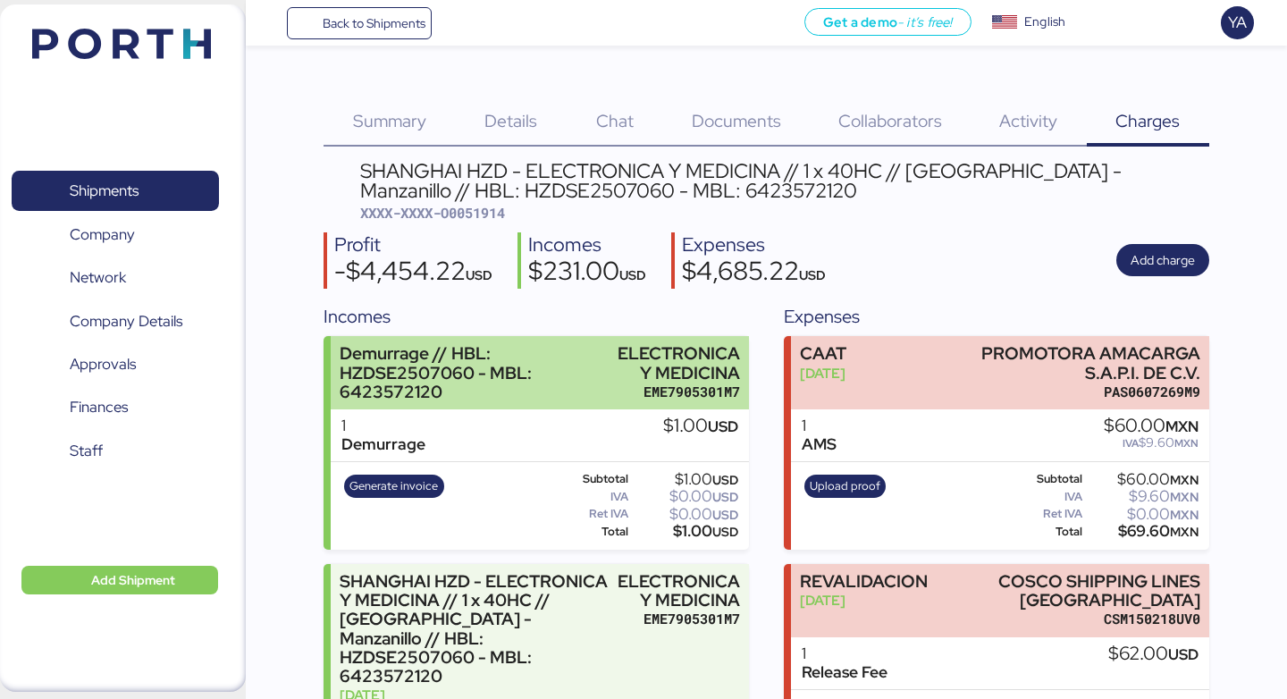
click at [660, 371] on div "ELECTRONICA Y MEDICINA" at bounding box center [675, 363] width 131 height 38
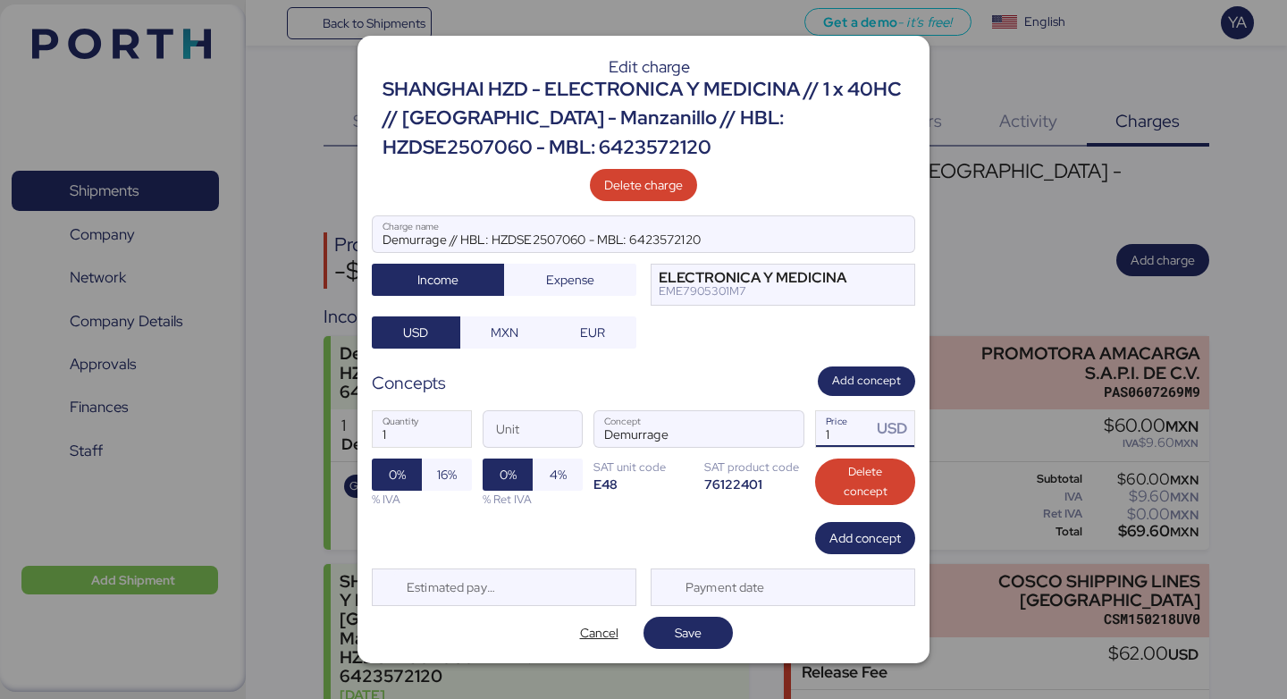
click at [860, 426] on input "1" at bounding box center [843, 429] width 55 height 36
type input "4620"
click at [703, 620] on span "Save" at bounding box center [688, 632] width 61 height 25
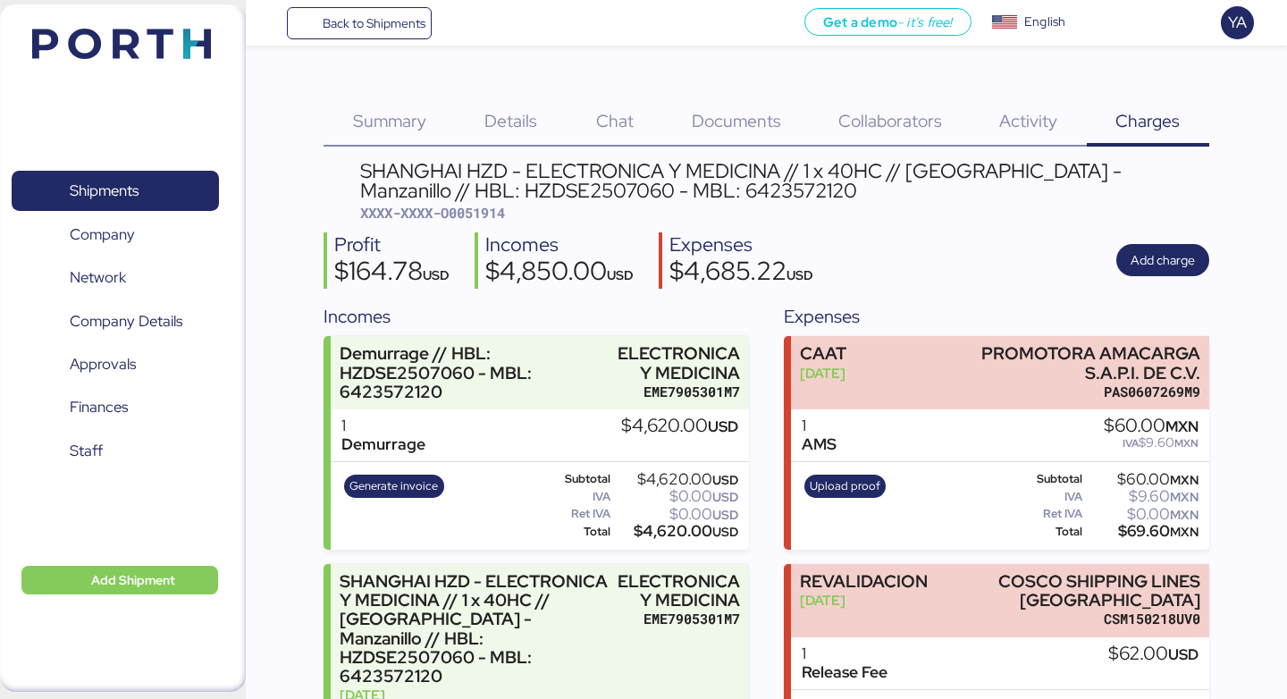
click at [384, 12] on span "Back to Shipments" at bounding box center [359, 23] width 133 height 32
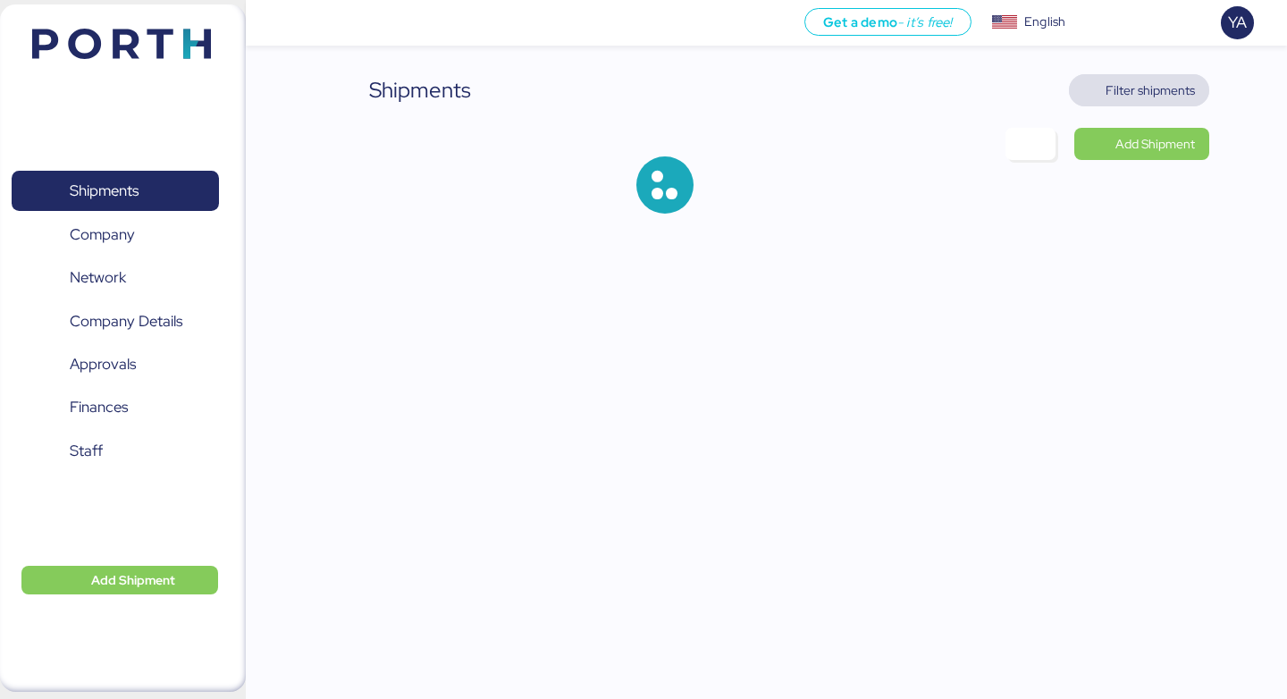
click at [1131, 94] on span "Filter shipments" at bounding box center [1150, 90] width 89 height 21
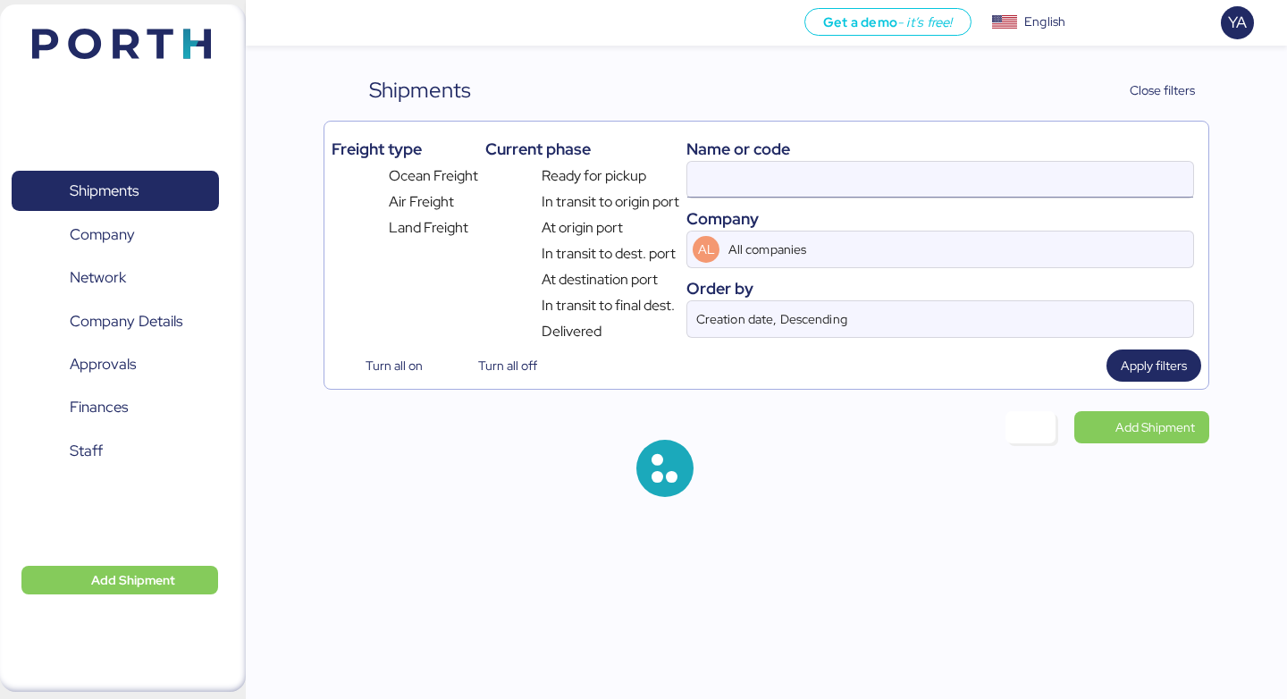
click at [815, 187] on input at bounding box center [941, 180] width 506 height 36
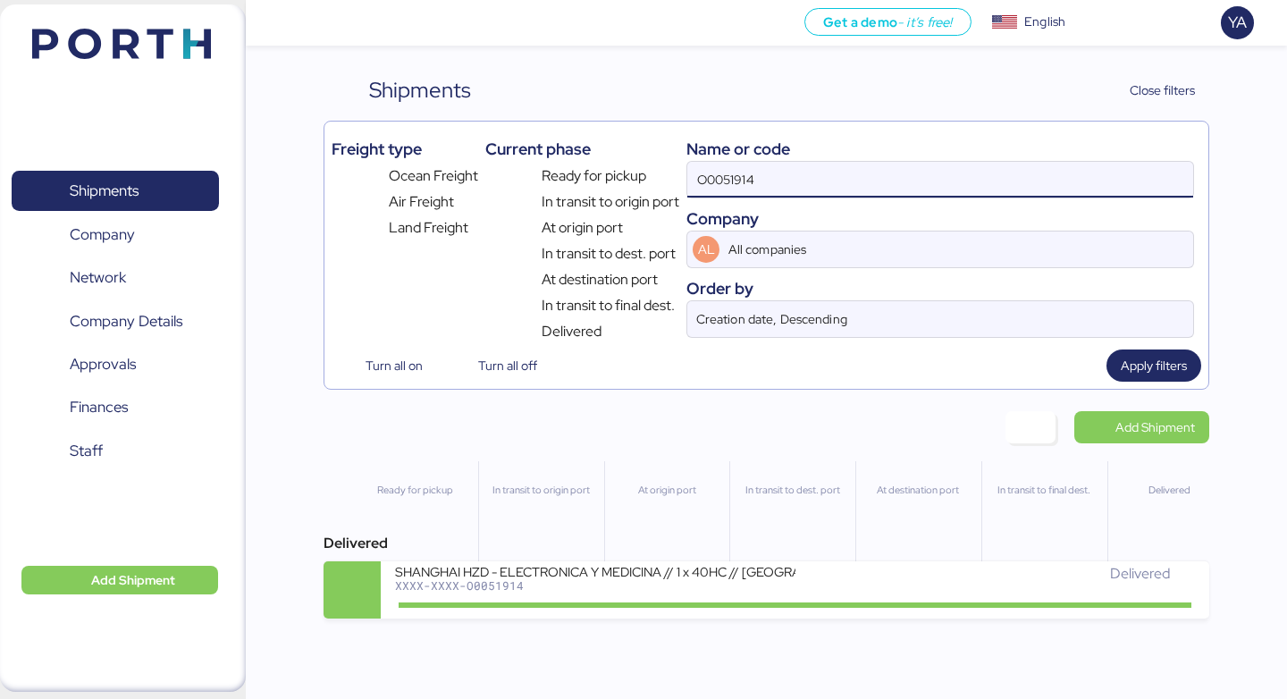
click at [933, 189] on input "O0051914" at bounding box center [941, 180] width 506 height 36
paste input "2051"
type input "O0052051"
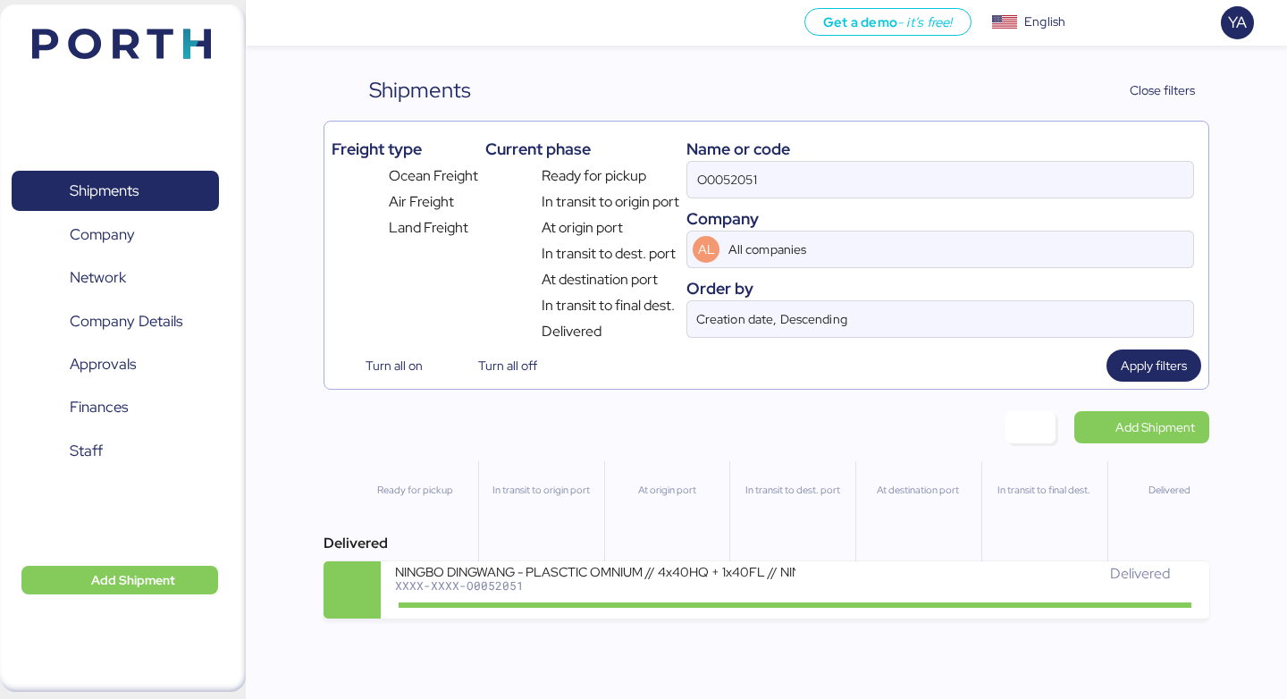
click at [647, 559] on div "At origin port" at bounding box center [666, 525] width 125 height 129
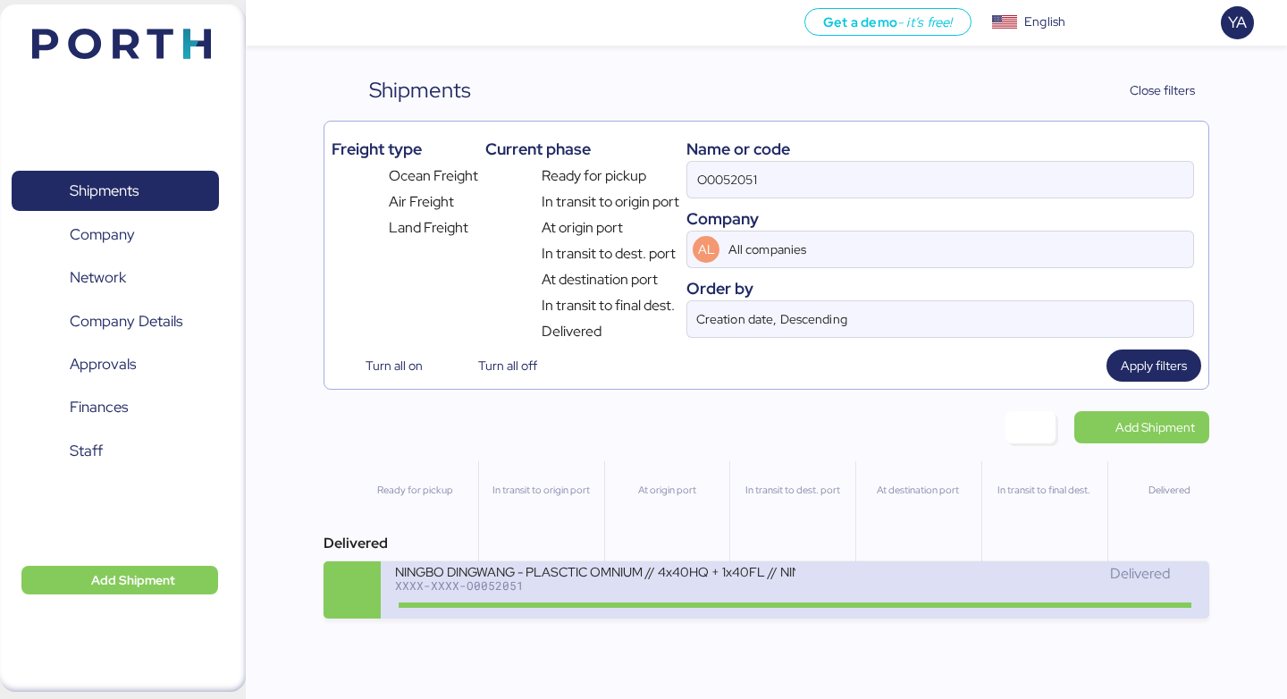
click at [647, 567] on div "NINGBO DINGWANG - PLASCTIC OMNIUM // 4x40HQ + 1x40FL // NINGBO - MANZANILLO // …" at bounding box center [595, 570] width 400 height 15
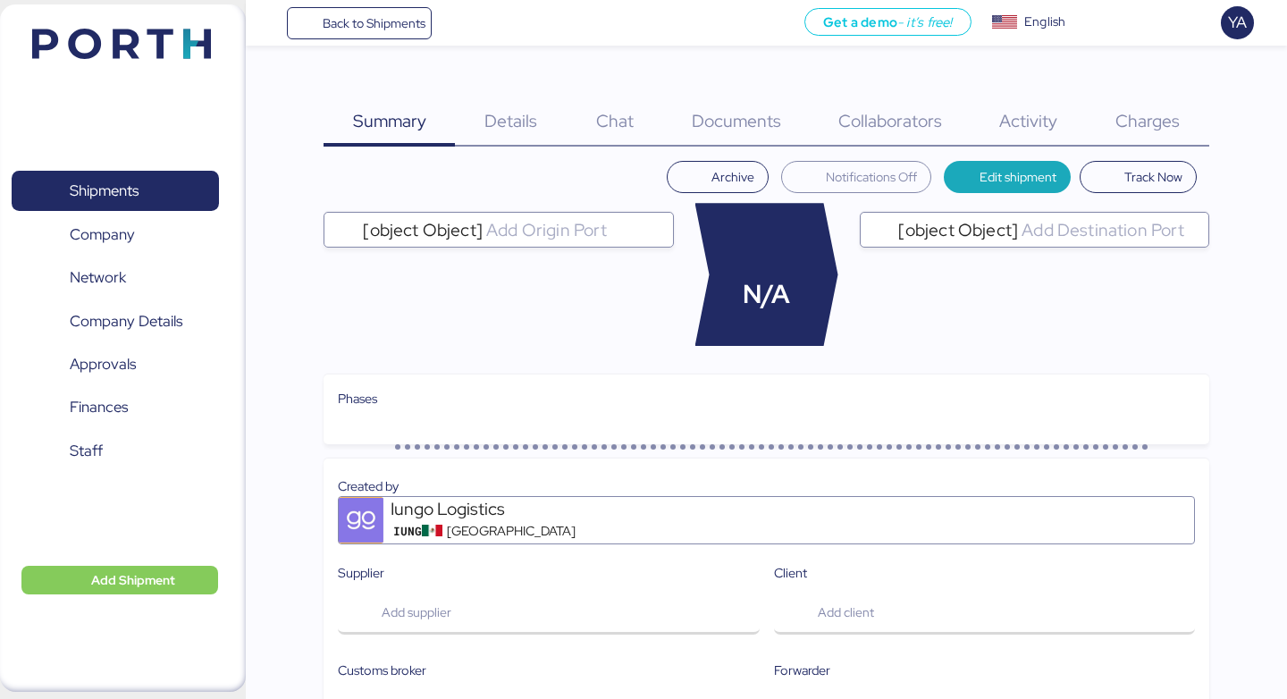
click at [1115, 119] on div "Charges 0" at bounding box center [1148, 110] width 122 height 72
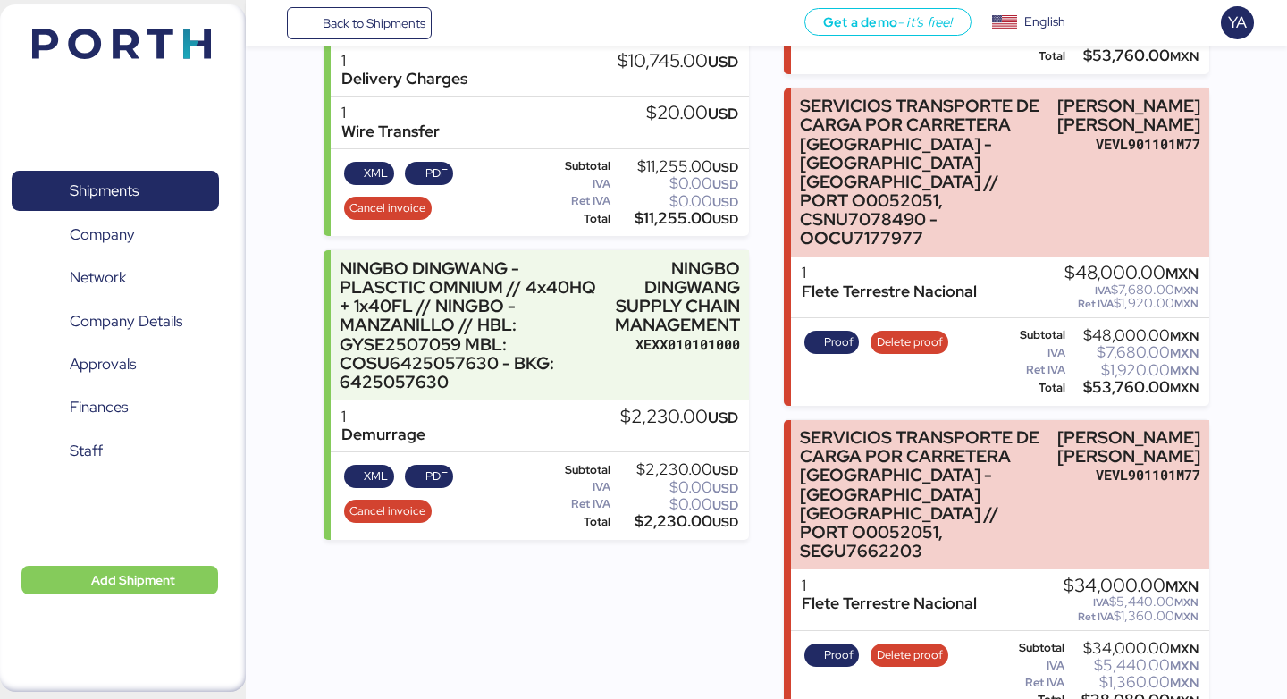
scroll to position [600, 0]
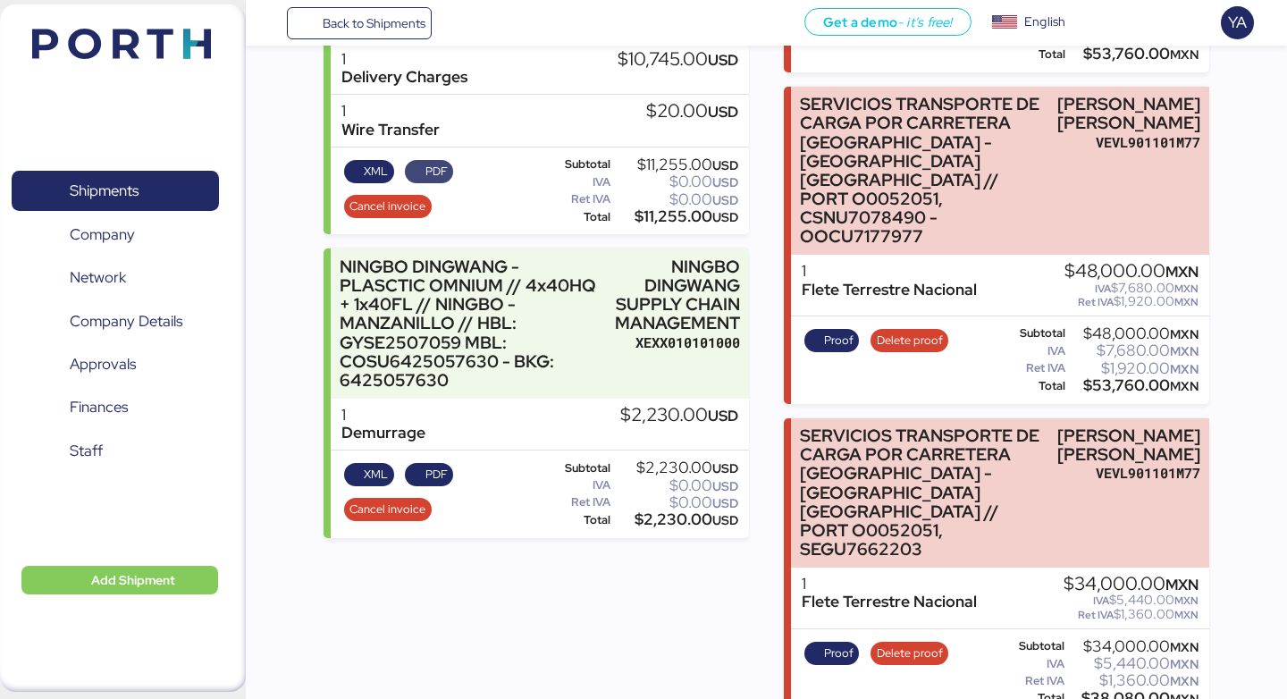
click at [435, 175] on span "PDF" at bounding box center [437, 172] width 22 height 20
click at [440, 485] on span "PDF" at bounding box center [429, 474] width 48 height 23
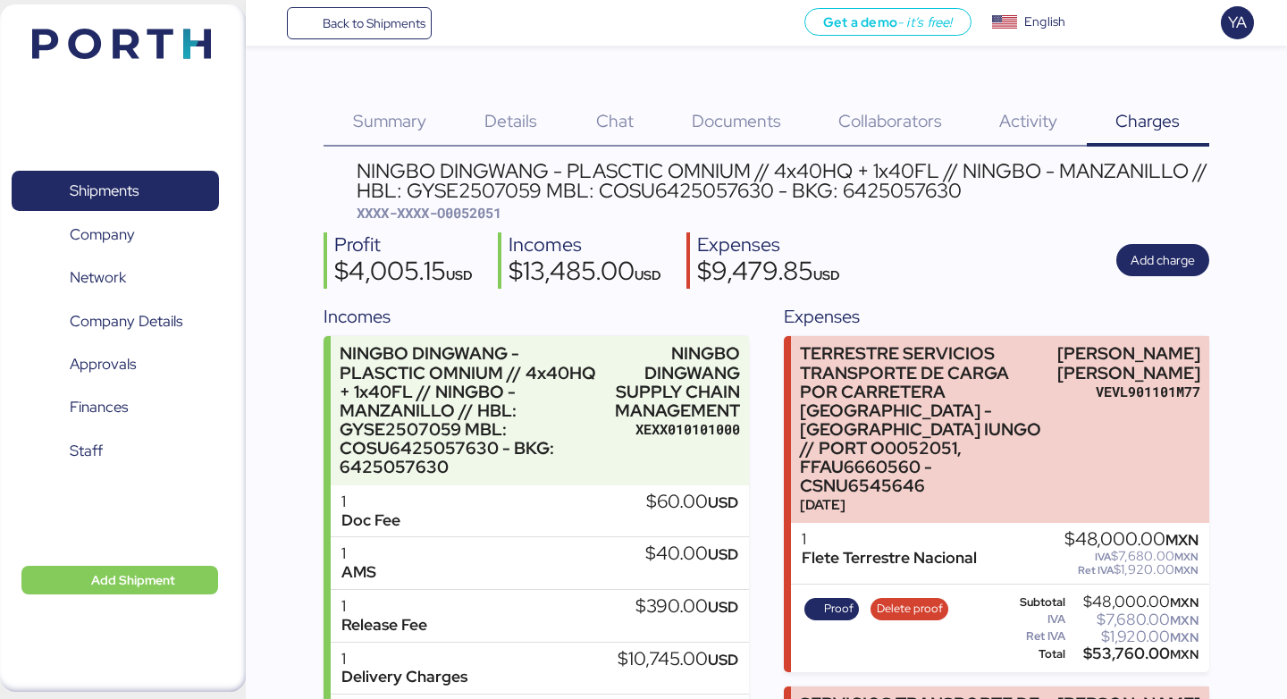
click at [497, 206] on span "XXXX-XXXX-O0052051" at bounding box center [429, 213] width 145 height 18
copy span "O0052051"
click at [386, 30] on span "Back to Shipments" at bounding box center [374, 23] width 103 height 21
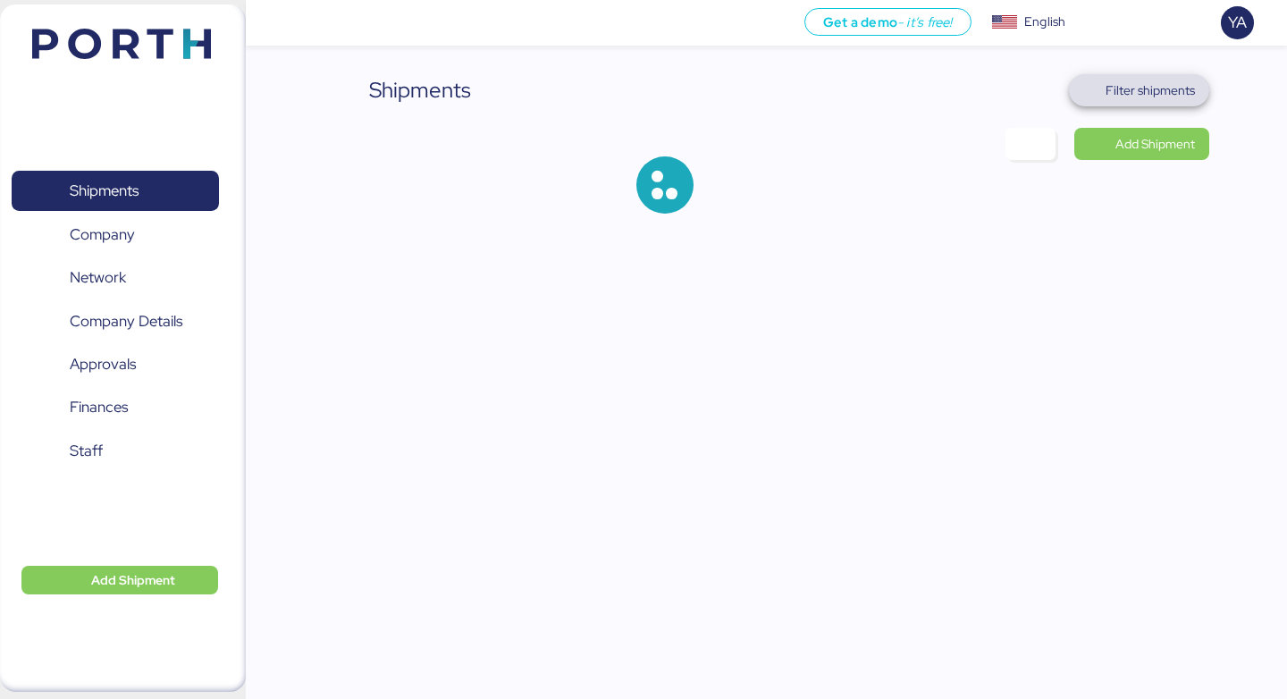
click at [1103, 102] on span "Filter shipments" at bounding box center [1140, 90] width 112 height 25
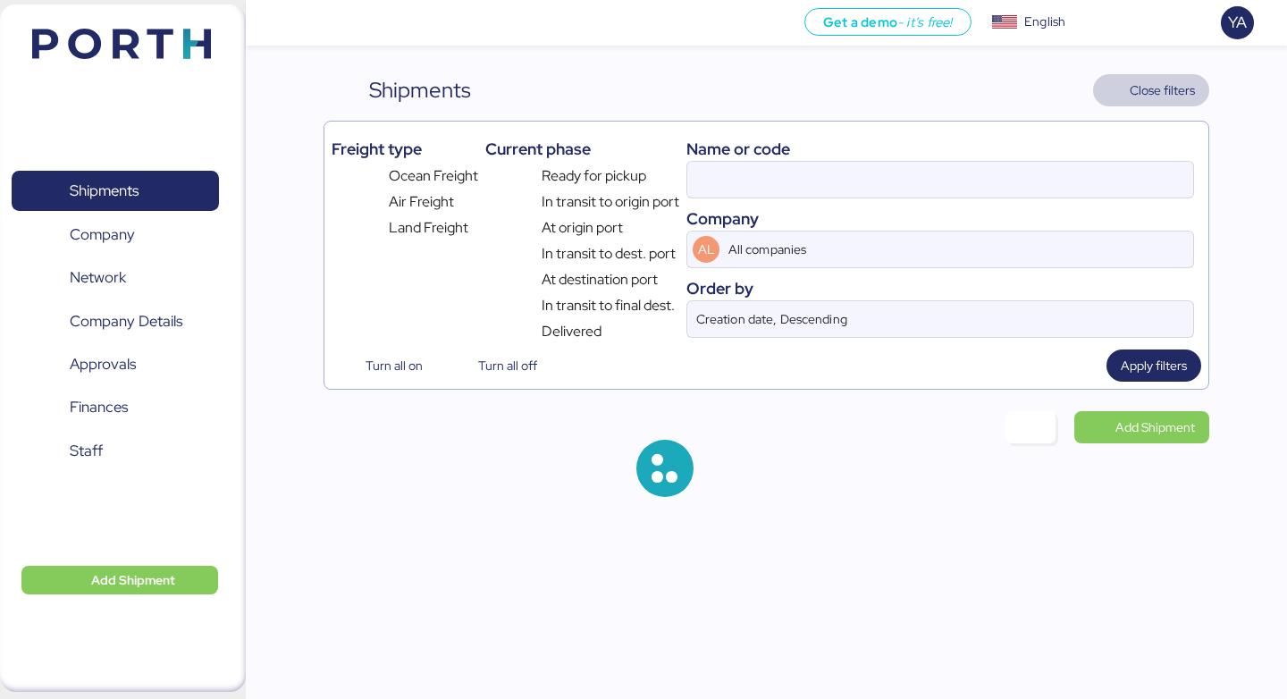
click at [921, 206] on div "Name or code Company AL All companies Order by Creation date, Descending" at bounding box center [941, 236] width 508 height 214
click at [921, 193] on input at bounding box center [941, 180] width 506 height 36
paste input "O0051914"
type input "O0051914"
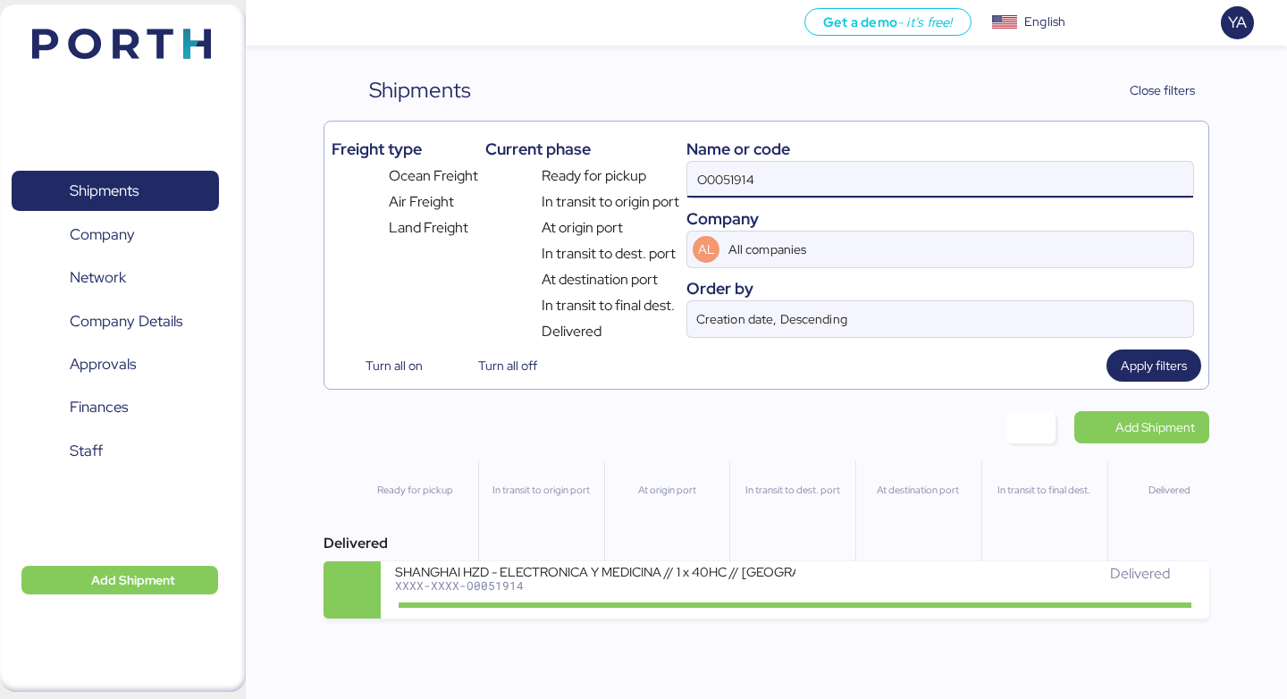
click at [743, 552] on div "In transit to dest. port" at bounding box center [792, 525] width 125 height 129
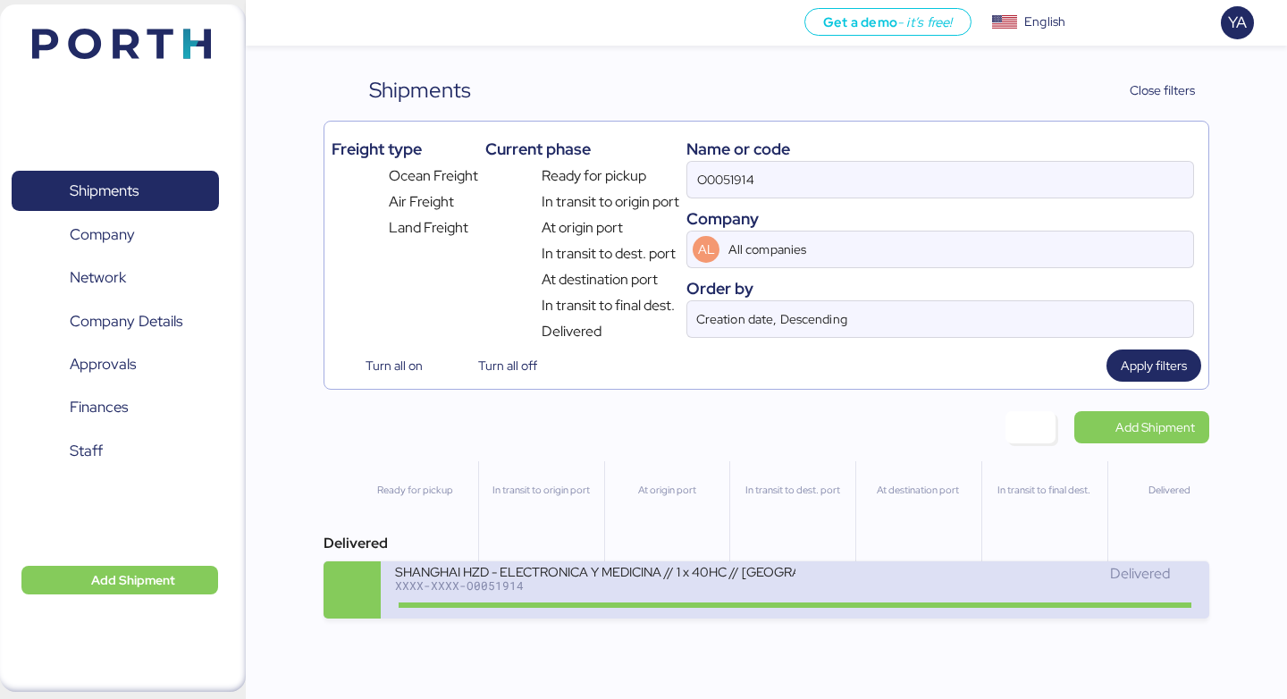
click at [743, 572] on div "SHANGHAI HZD - ELECTRONICA Y MEDICINA // 1 x 40HC // [GEOGRAPHIC_DATA] - Manzan…" at bounding box center [595, 570] width 400 height 15
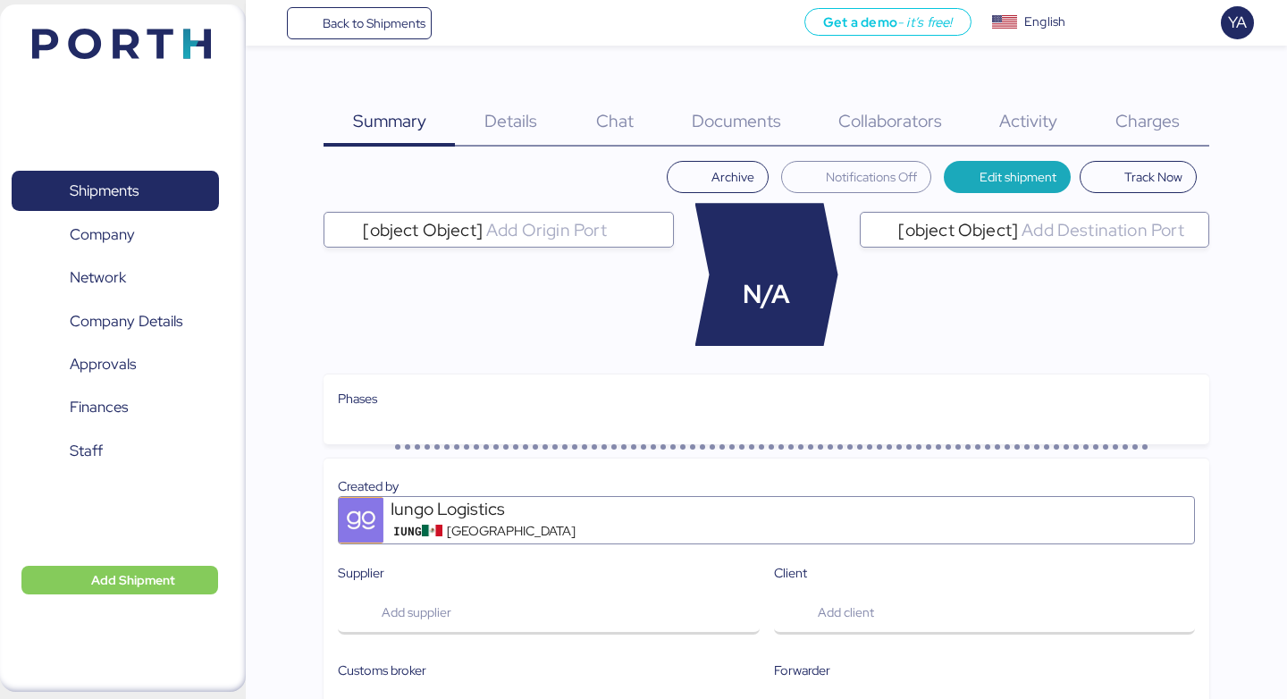
click at [1118, 116] on span "Charges" at bounding box center [1148, 120] width 64 height 23
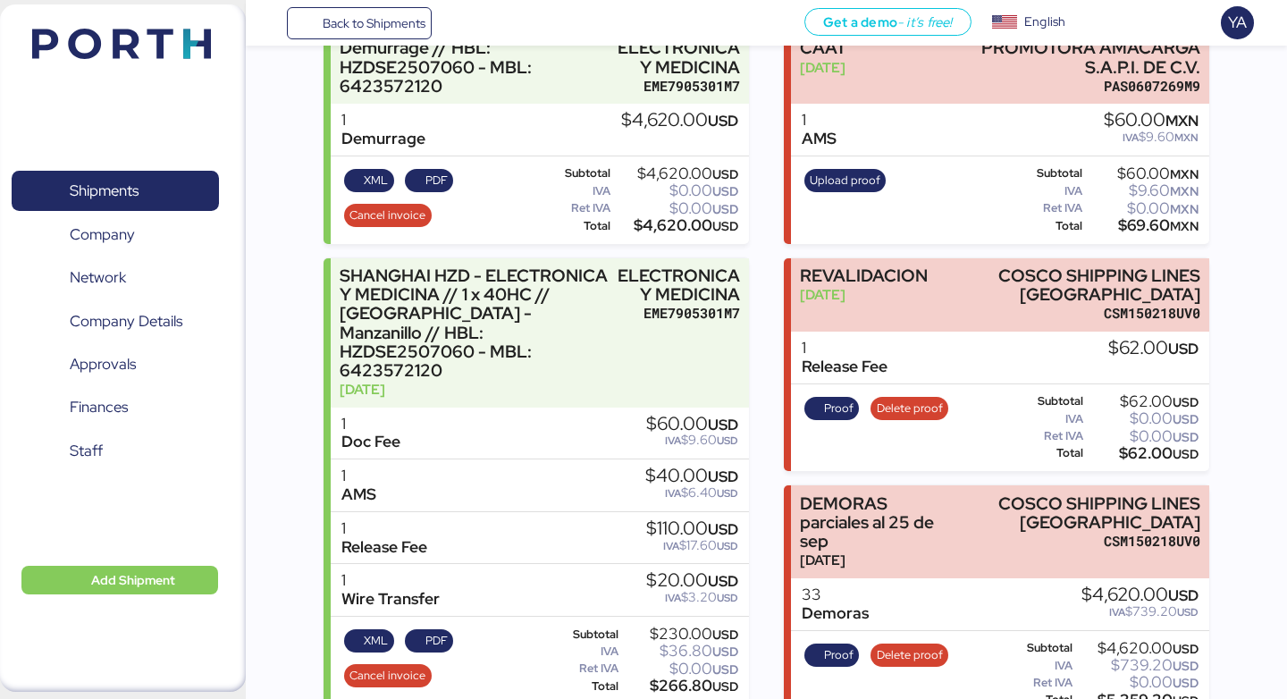
scroll to position [320, 0]
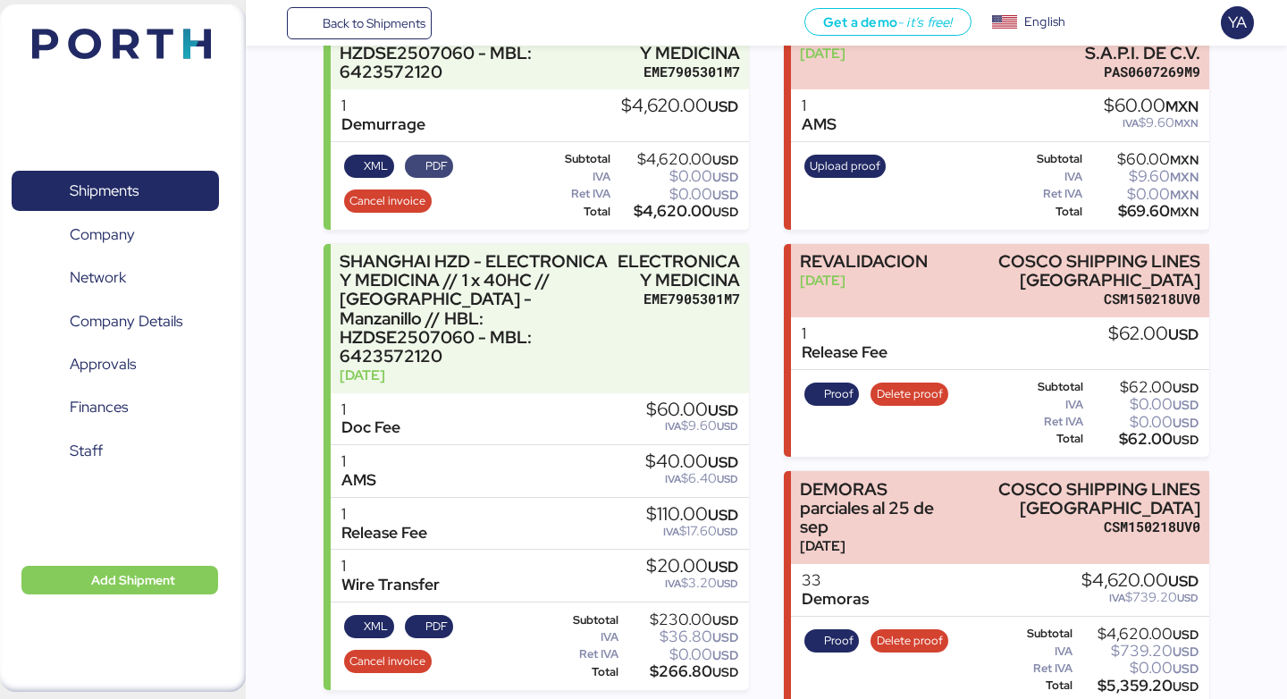
click at [426, 170] on span "PDF" at bounding box center [437, 166] width 22 height 20
click at [426, 617] on span "PDF" at bounding box center [437, 627] width 22 height 20
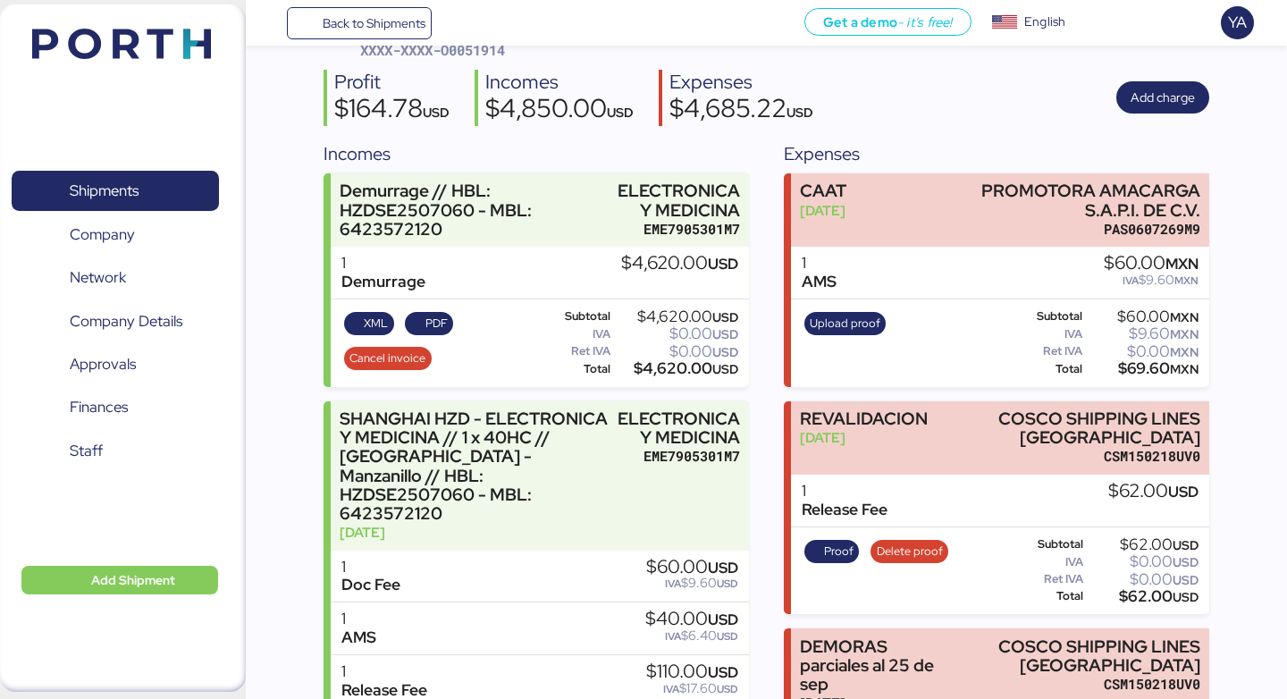
scroll to position [130, 0]
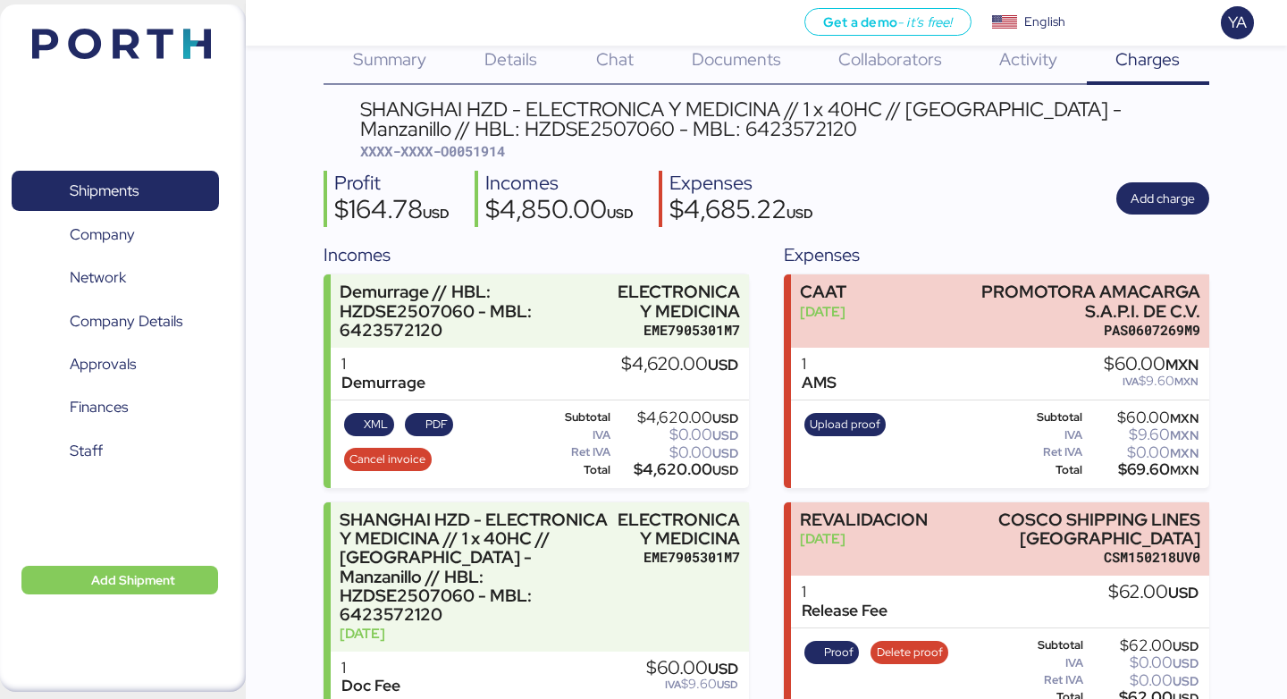
scroll to position [69, 0]
